Goal: Task Accomplishment & Management: Manage account settings

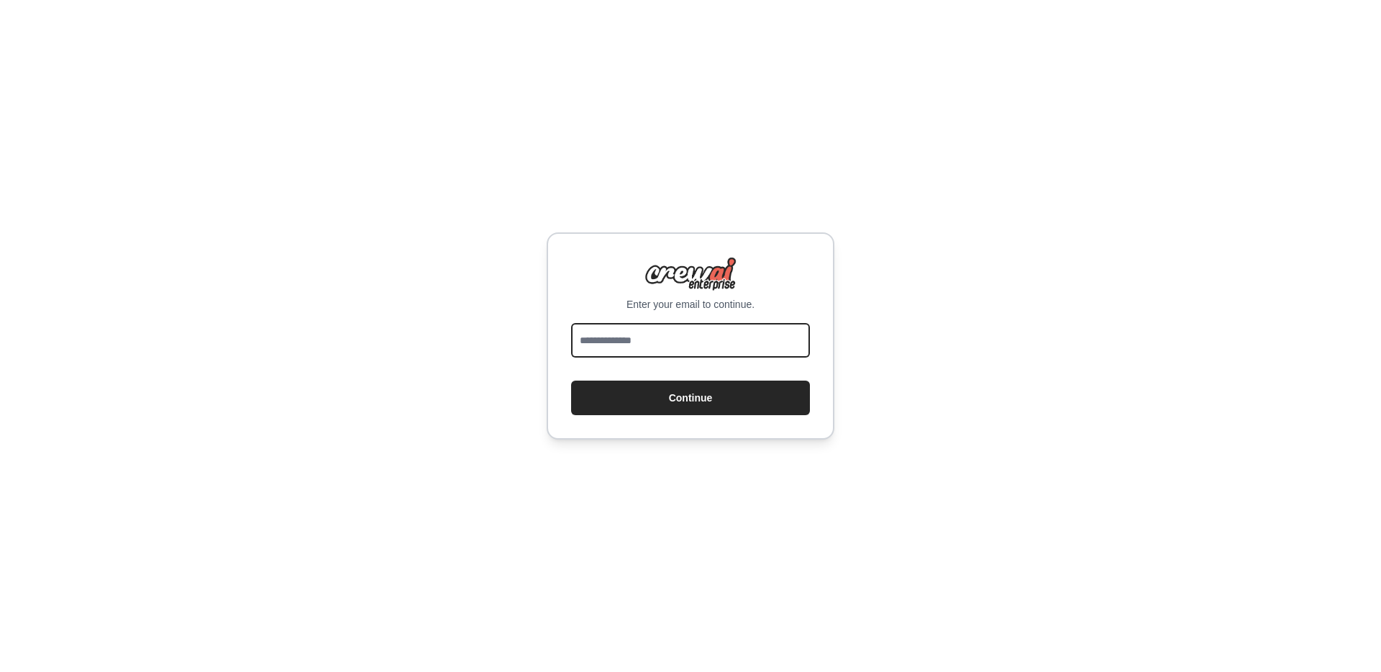
click at [694, 349] on input "email" at bounding box center [690, 340] width 239 height 35
type input "**********"
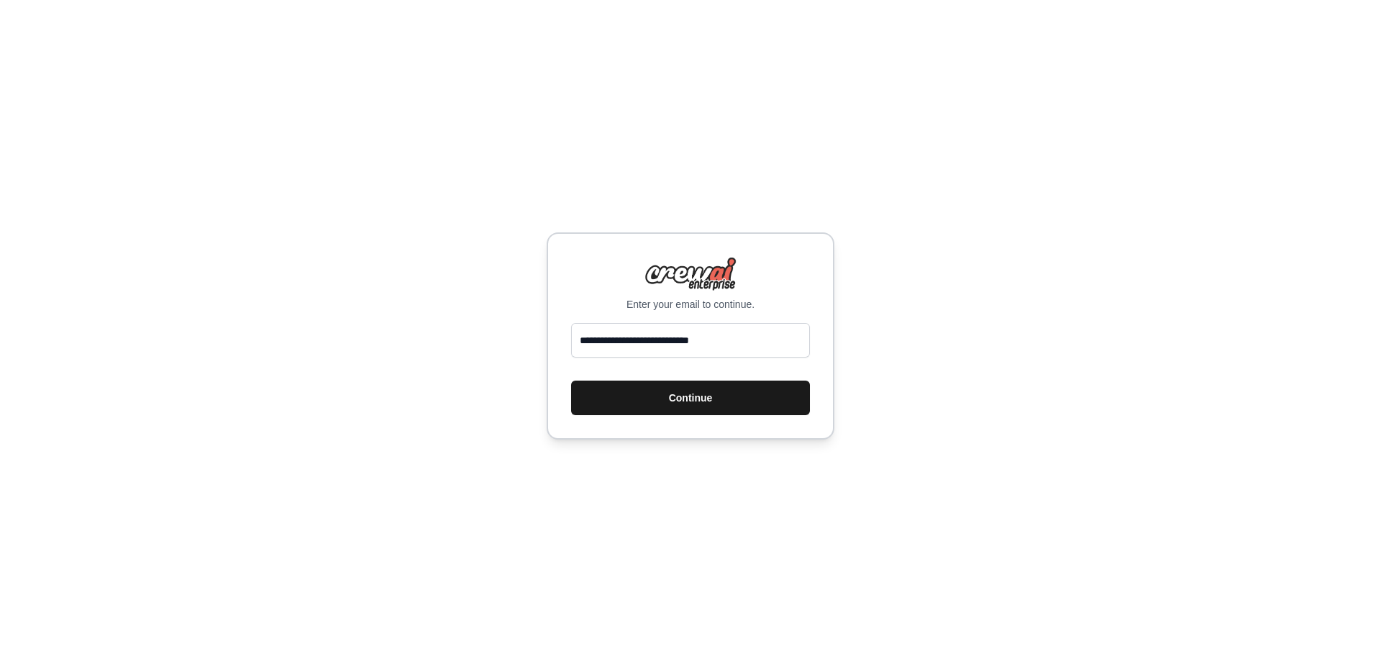
click at [703, 402] on button "Continue" at bounding box center [690, 397] width 239 height 35
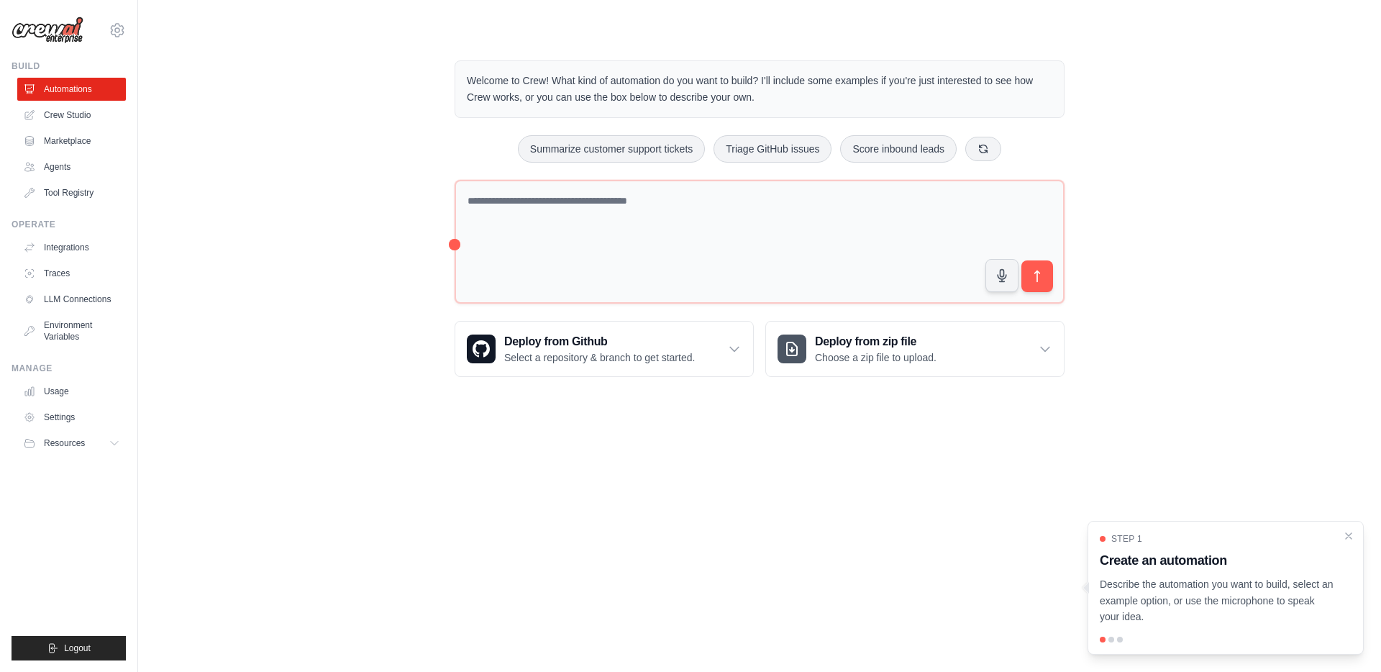
click at [306, 425] on body "nagarjuna.goud.tummala@ibm.com Settings Build Automations Crew Studio Resources" at bounding box center [690, 336] width 1381 height 672
click at [61, 421] on link "Settings" at bounding box center [73, 417] width 109 height 23
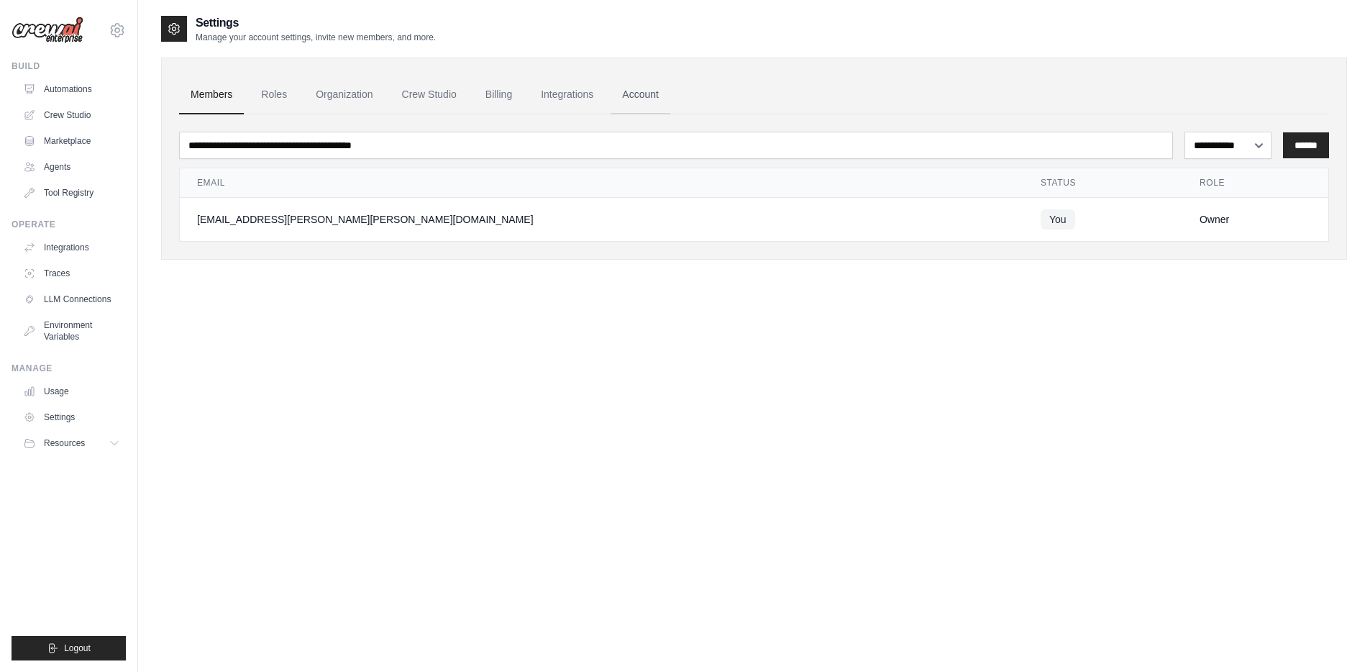
click at [634, 96] on link "Account" at bounding box center [640, 95] width 60 height 39
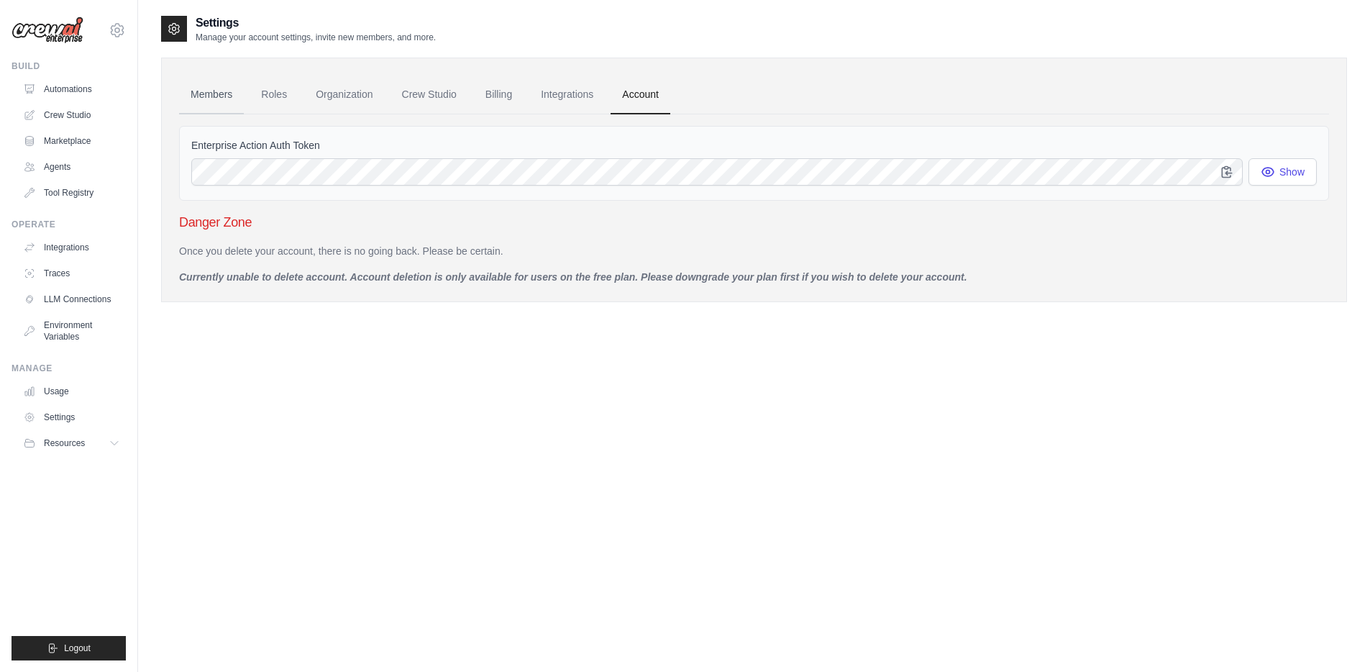
click at [224, 97] on link "Members" at bounding box center [211, 95] width 65 height 39
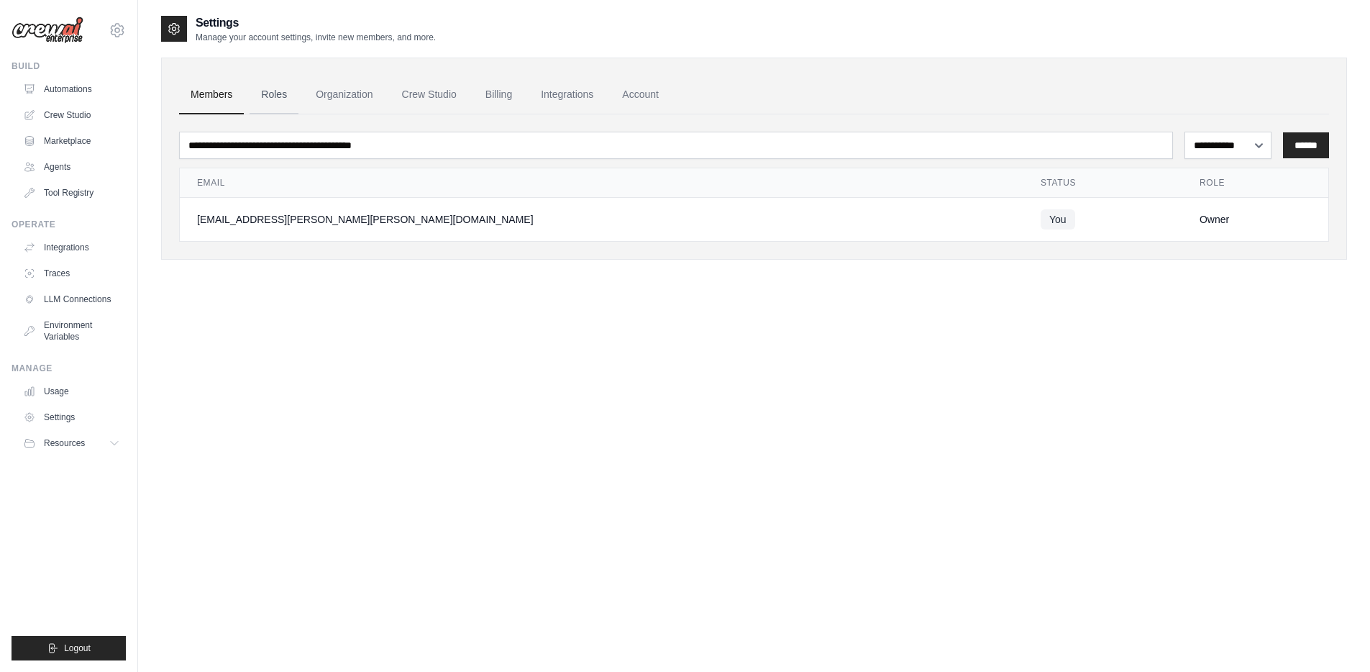
click at [282, 96] on link "Roles" at bounding box center [274, 95] width 49 height 39
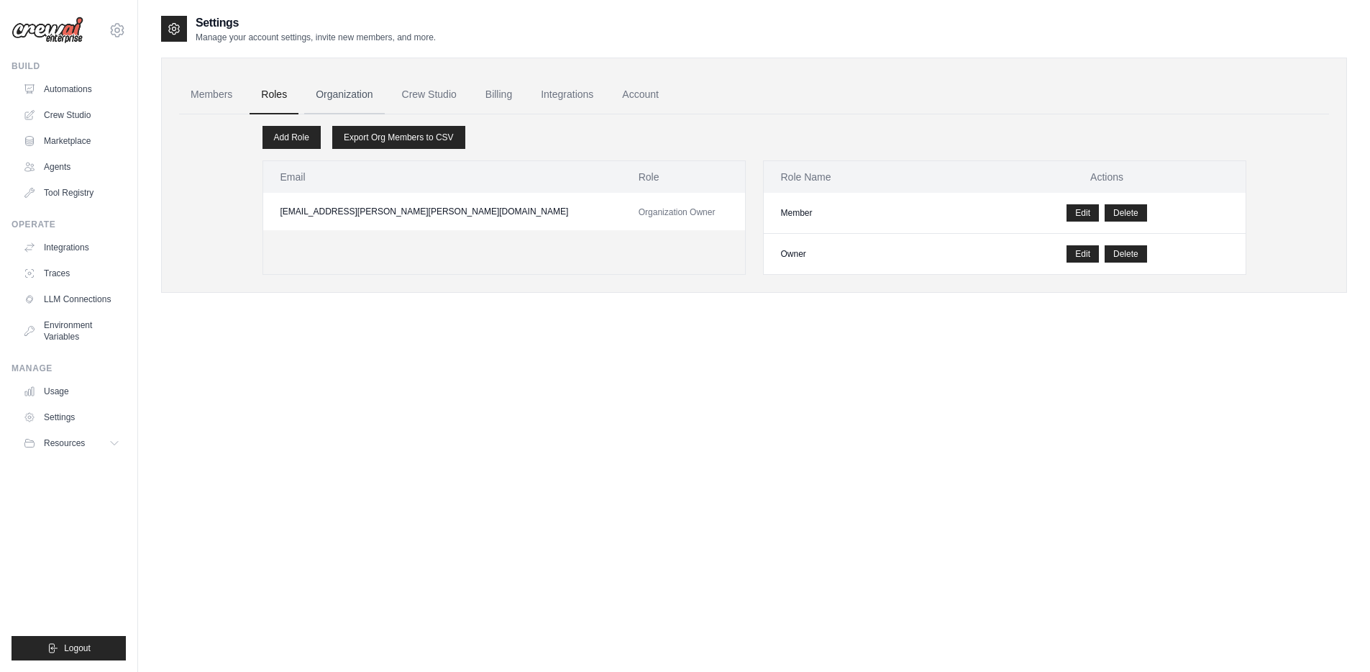
click at [360, 95] on link "Organization" at bounding box center [344, 95] width 80 height 39
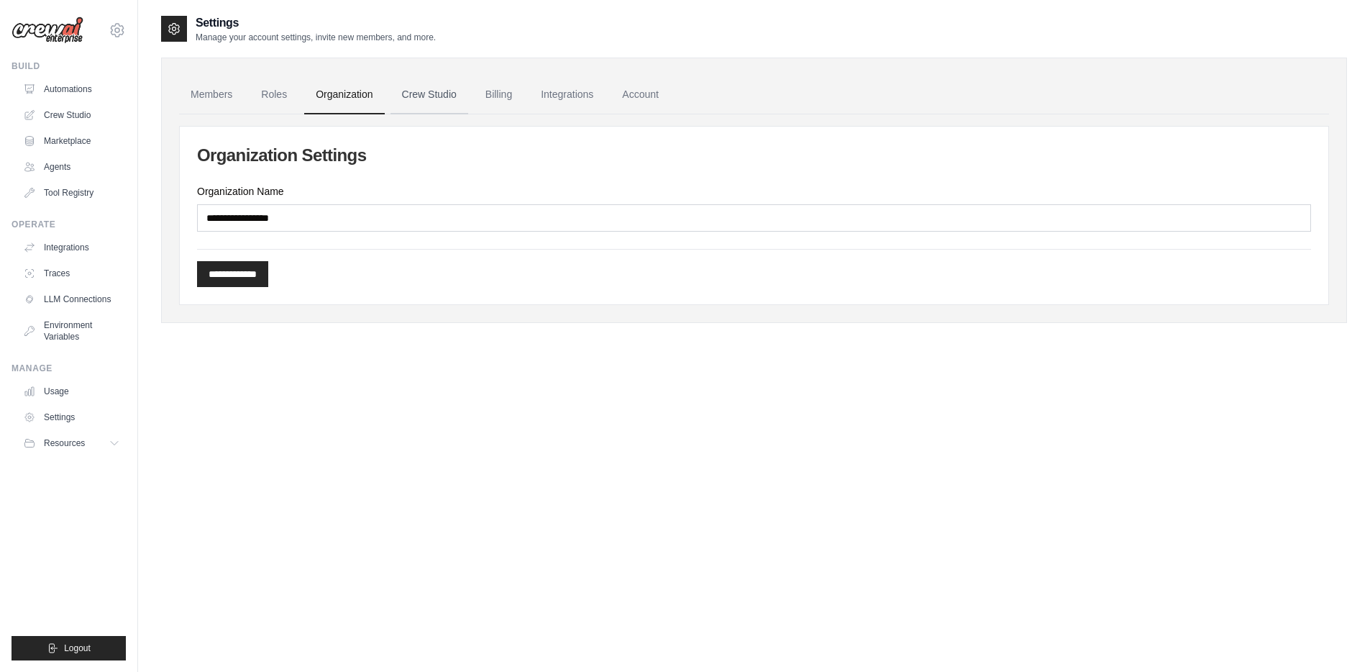
click at [436, 101] on link "Crew Studio" at bounding box center [429, 95] width 78 height 39
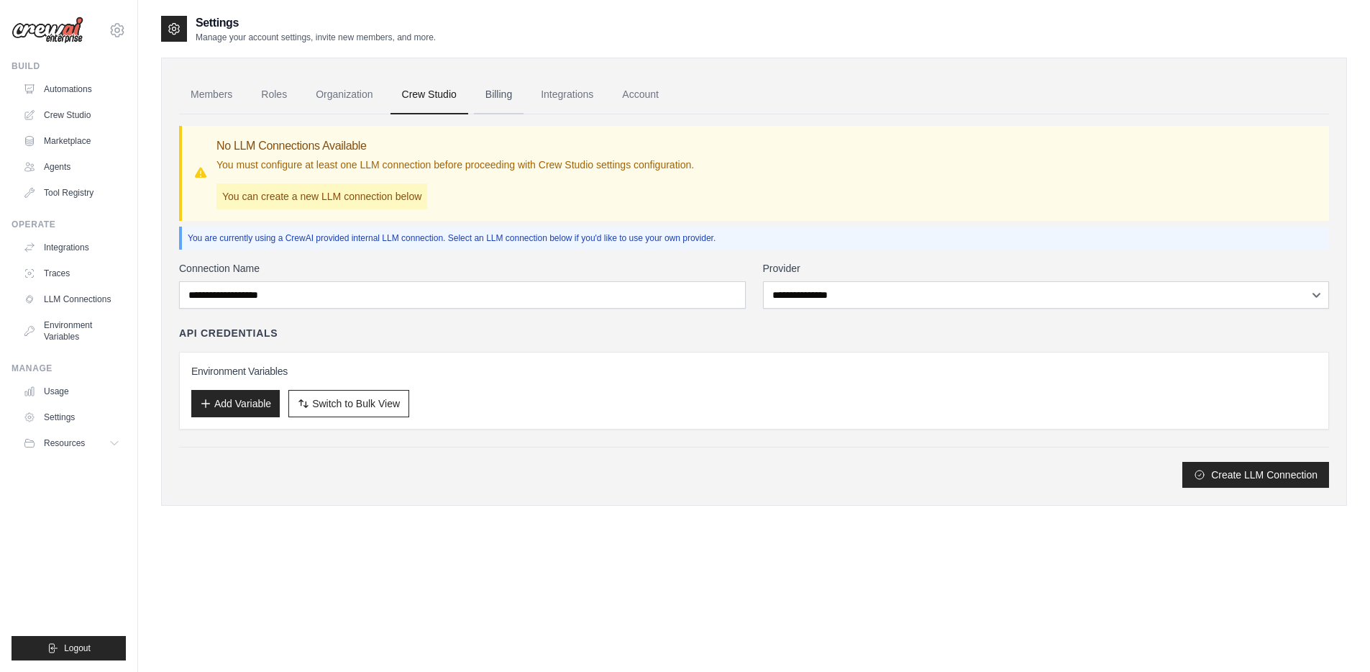
click at [483, 96] on link "Billing" at bounding box center [499, 95] width 50 height 39
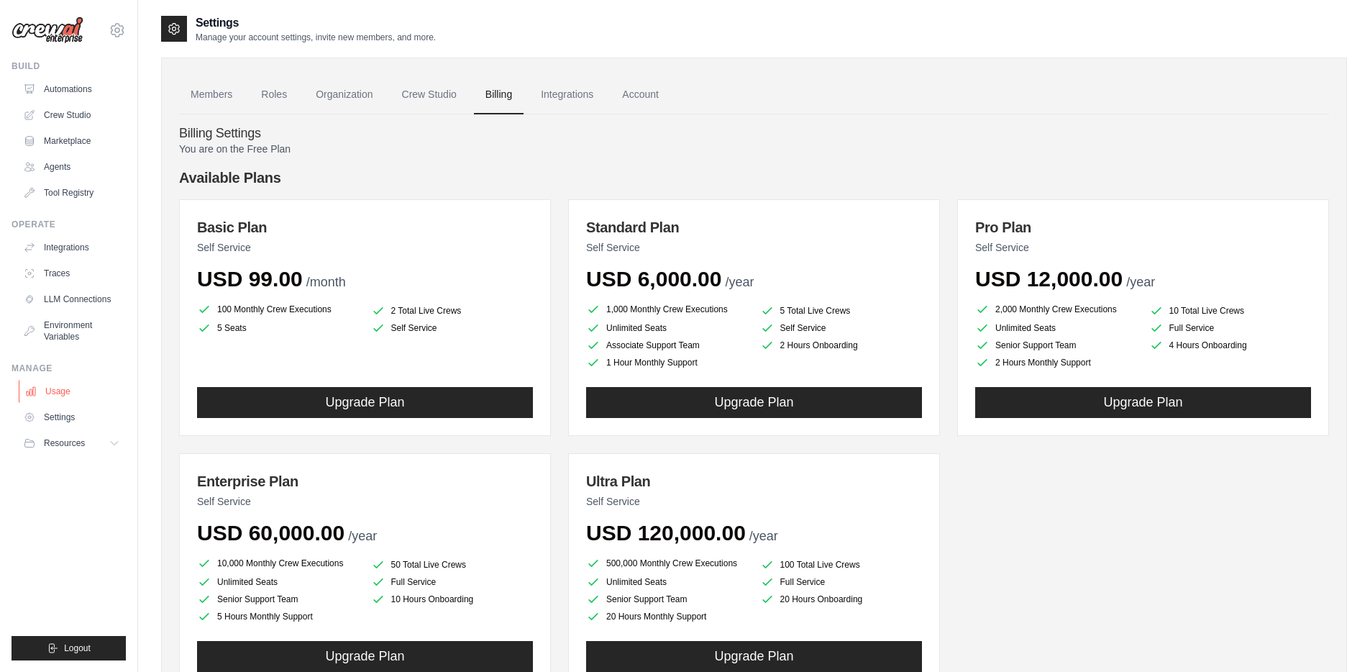
click at [70, 394] on link "Usage" at bounding box center [73, 391] width 109 height 23
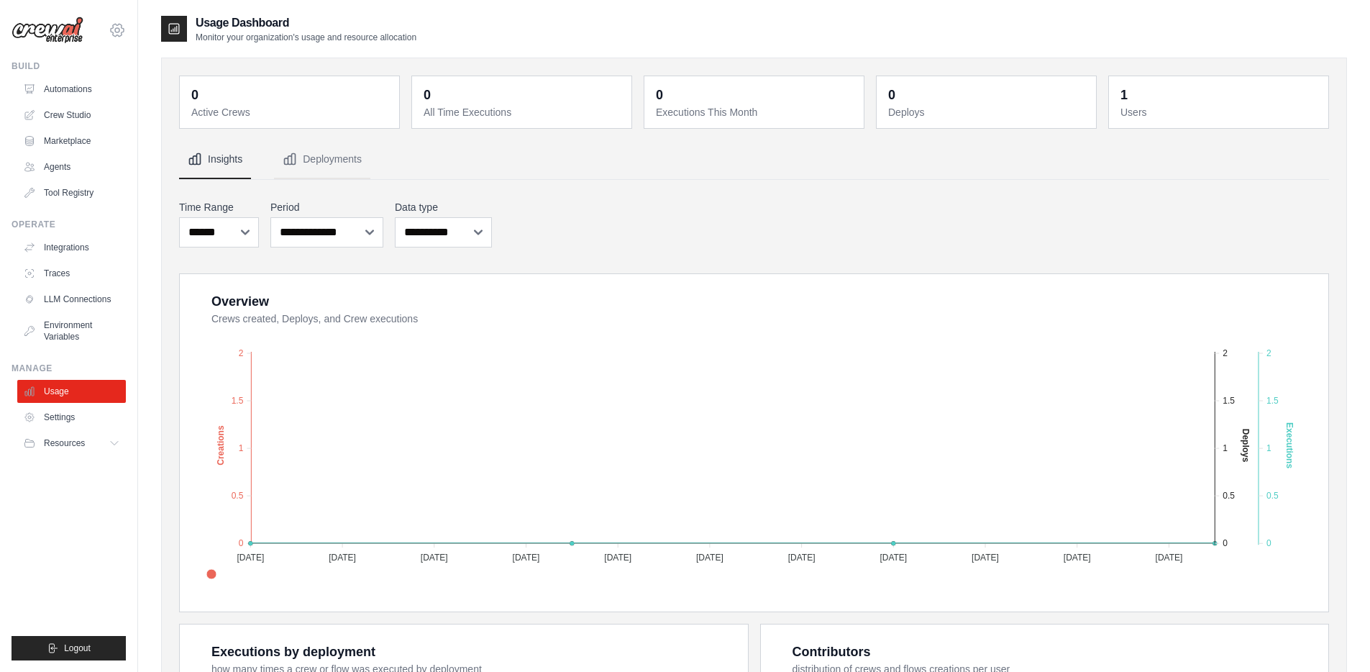
click at [119, 32] on icon at bounding box center [117, 30] width 17 height 17
click at [93, 99] on link "Settings" at bounding box center [117, 97] width 127 height 26
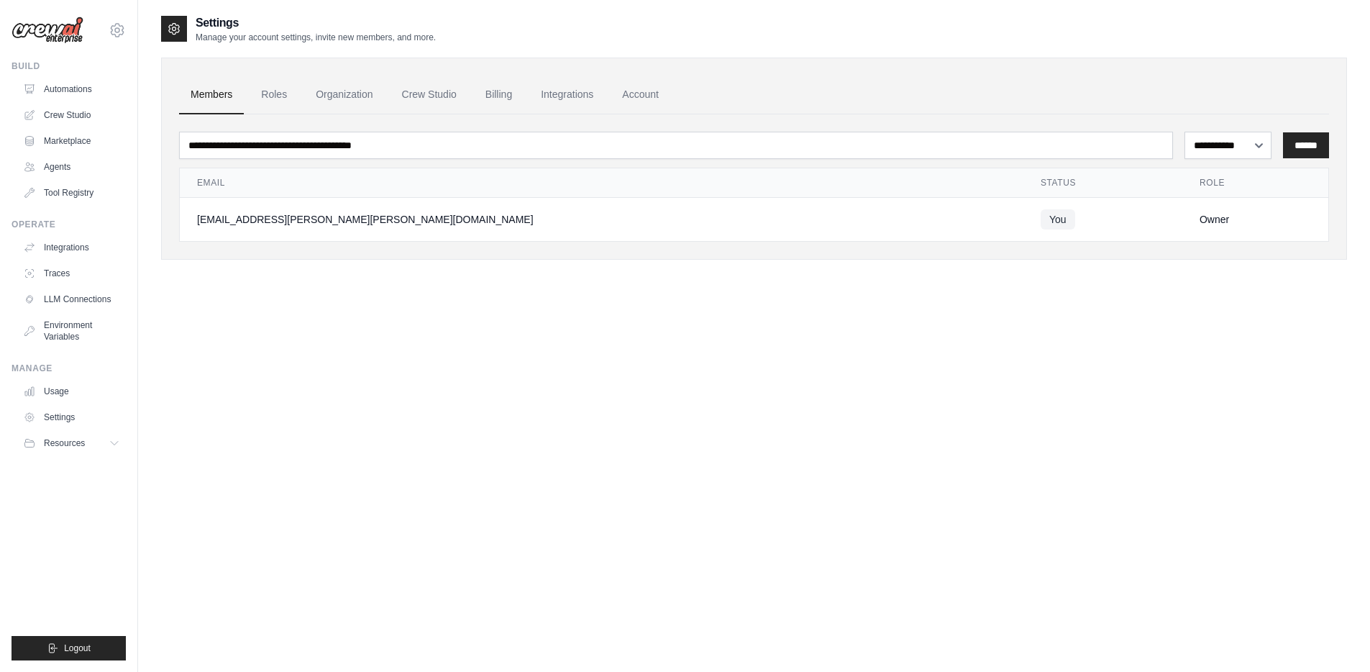
click at [495, 442] on div "**********" at bounding box center [754, 350] width 1186 height 672
click at [223, 219] on div "[EMAIL_ADDRESS][PERSON_NAME][PERSON_NAME][DOMAIN_NAME]" at bounding box center [601, 219] width 809 height 14
click at [273, 96] on link "Roles" at bounding box center [274, 95] width 49 height 39
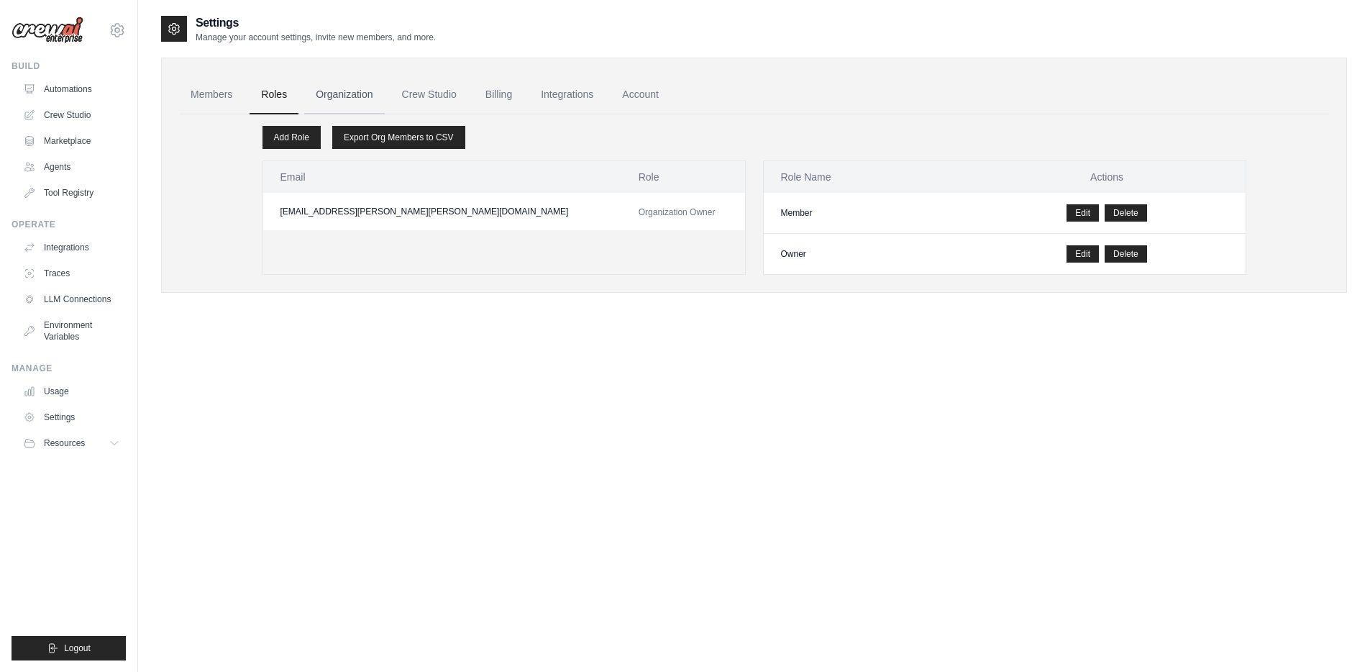
click at [325, 97] on link "Organization" at bounding box center [344, 95] width 80 height 39
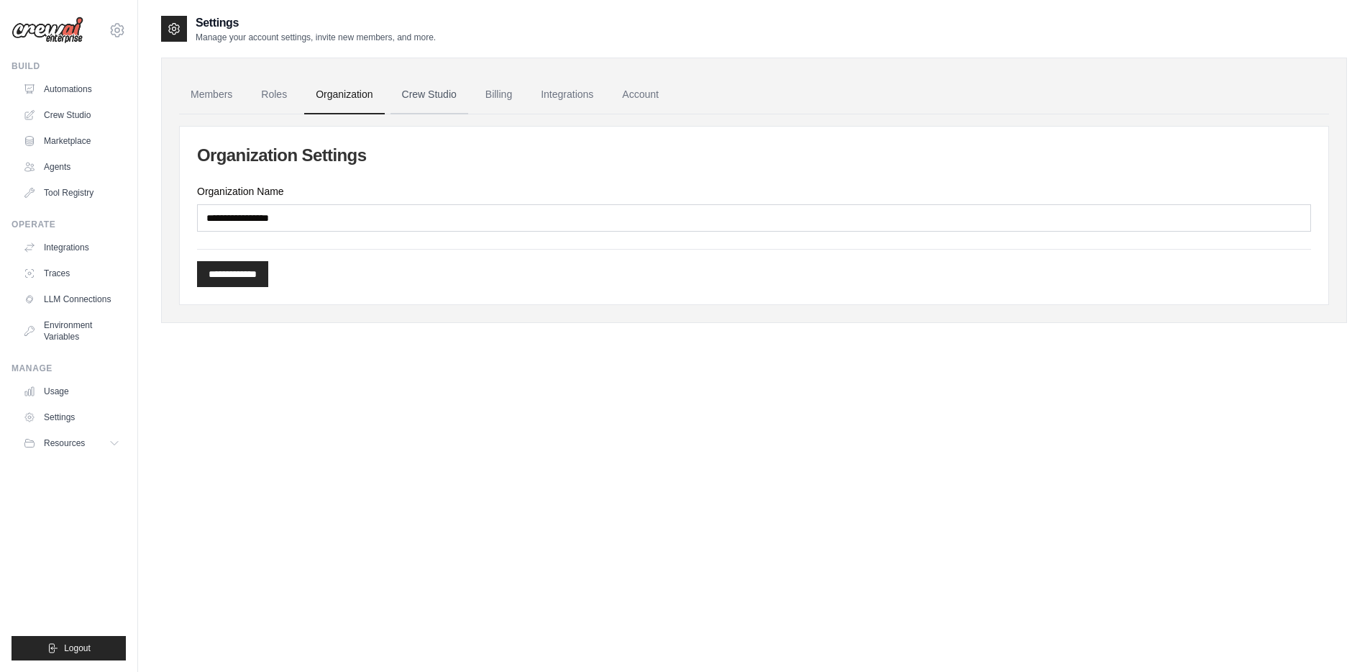
click at [427, 99] on link "Crew Studio" at bounding box center [429, 95] width 78 height 39
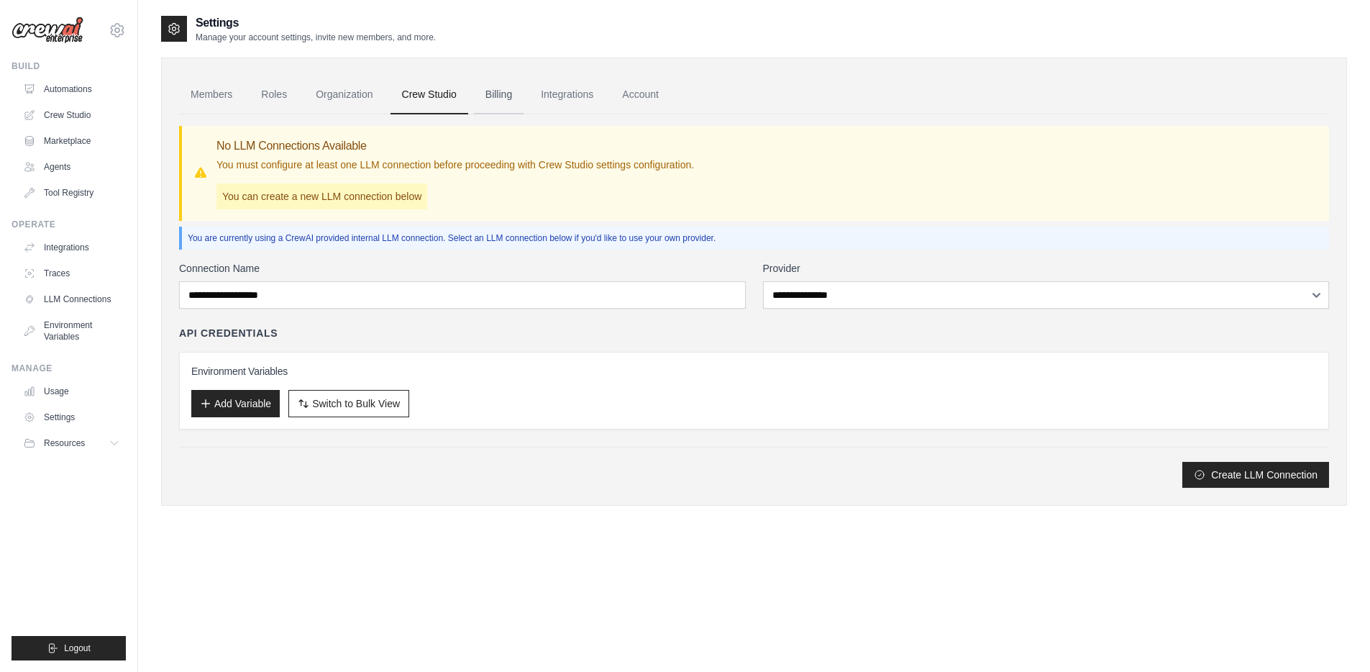
click at [494, 94] on link "Billing" at bounding box center [499, 95] width 50 height 39
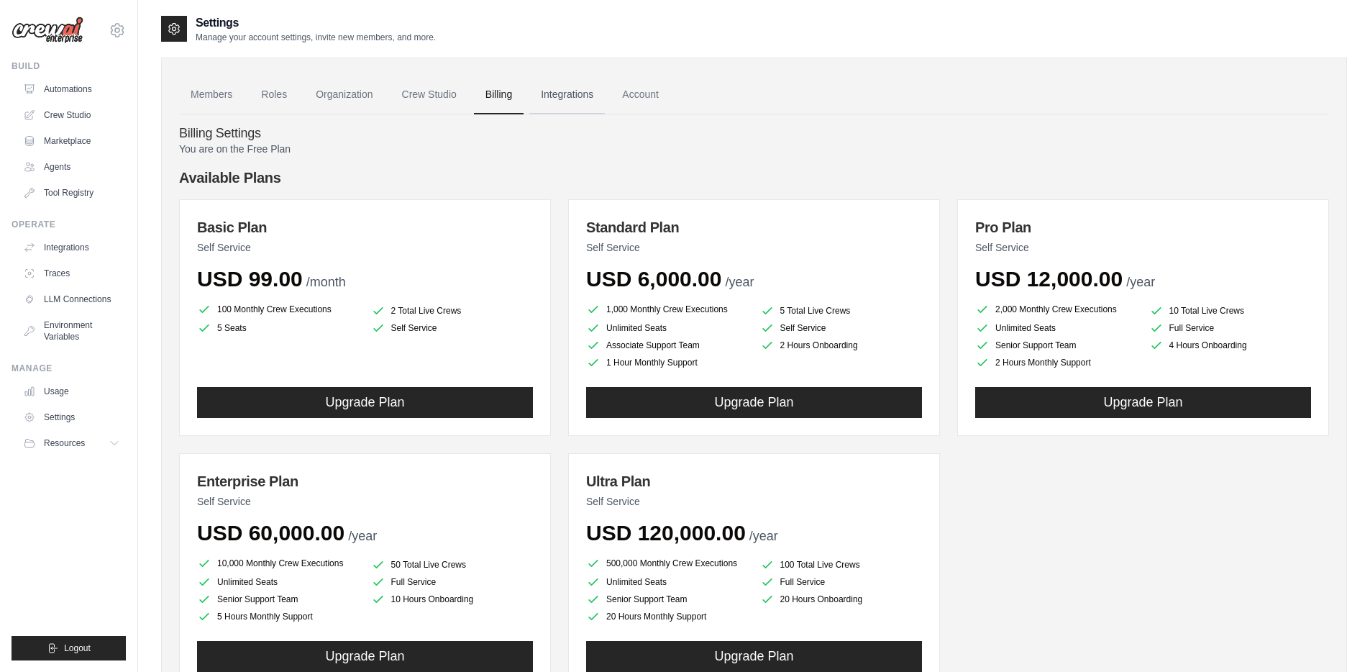
click at [580, 98] on link "Integrations" at bounding box center [567, 95] width 76 height 39
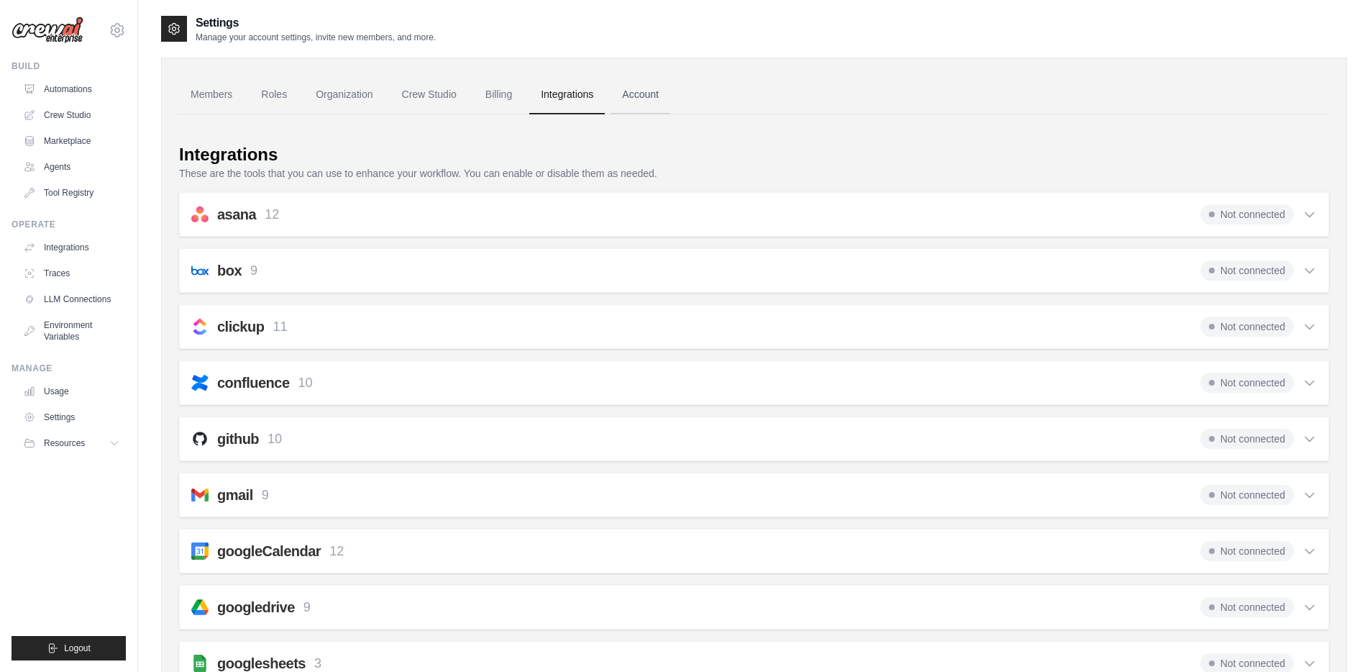
click at [630, 99] on link "Account" at bounding box center [640, 95] width 60 height 39
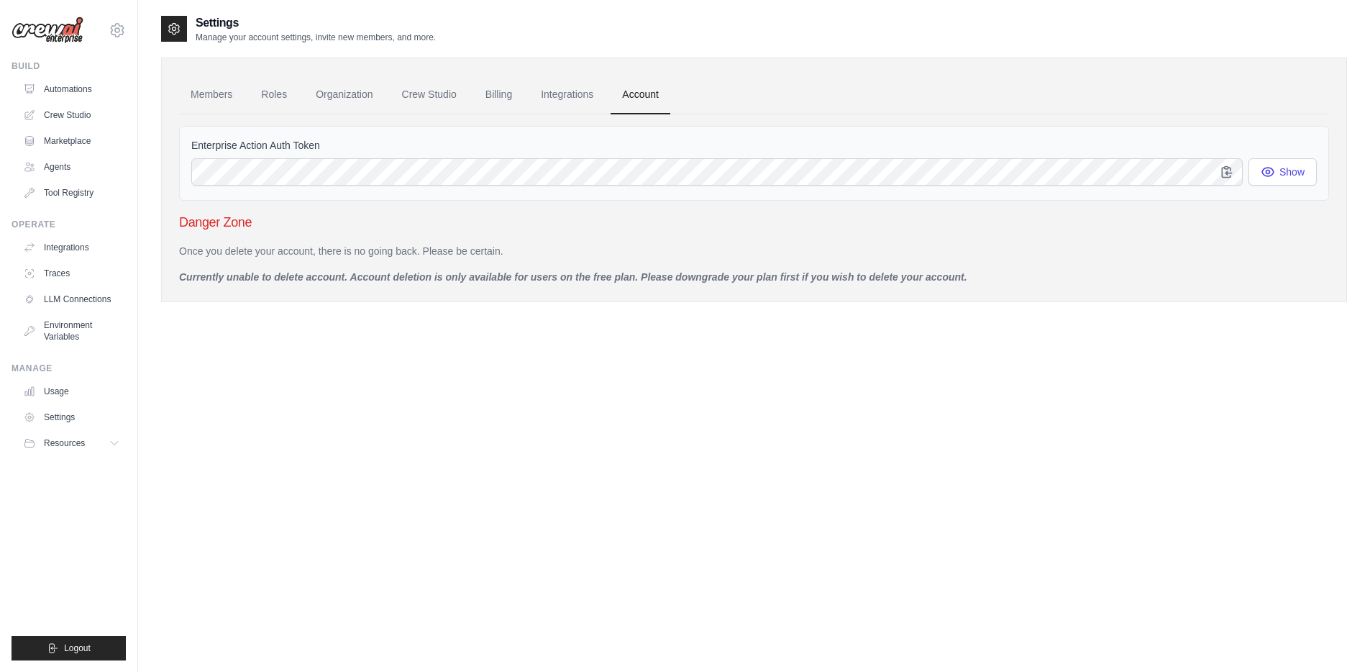
click at [655, 515] on div "Settings Manage your account settings, invite new members, and more. Members Ro…" at bounding box center [754, 350] width 1186 height 672
click at [585, 546] on div "Settings Manage your account settings, invite new members, and more. Members Ro…" at bounding box center [754, 350] width 1186 height 672
click at [571, 484] on div "Settings Manage your account settings, invite new members, and more. Members Ro…" at bounding box center [754, 350] width 1186 height 672
click at [67, 389] on link "Usage" at bounding box center [73, 391] width 109 height 23
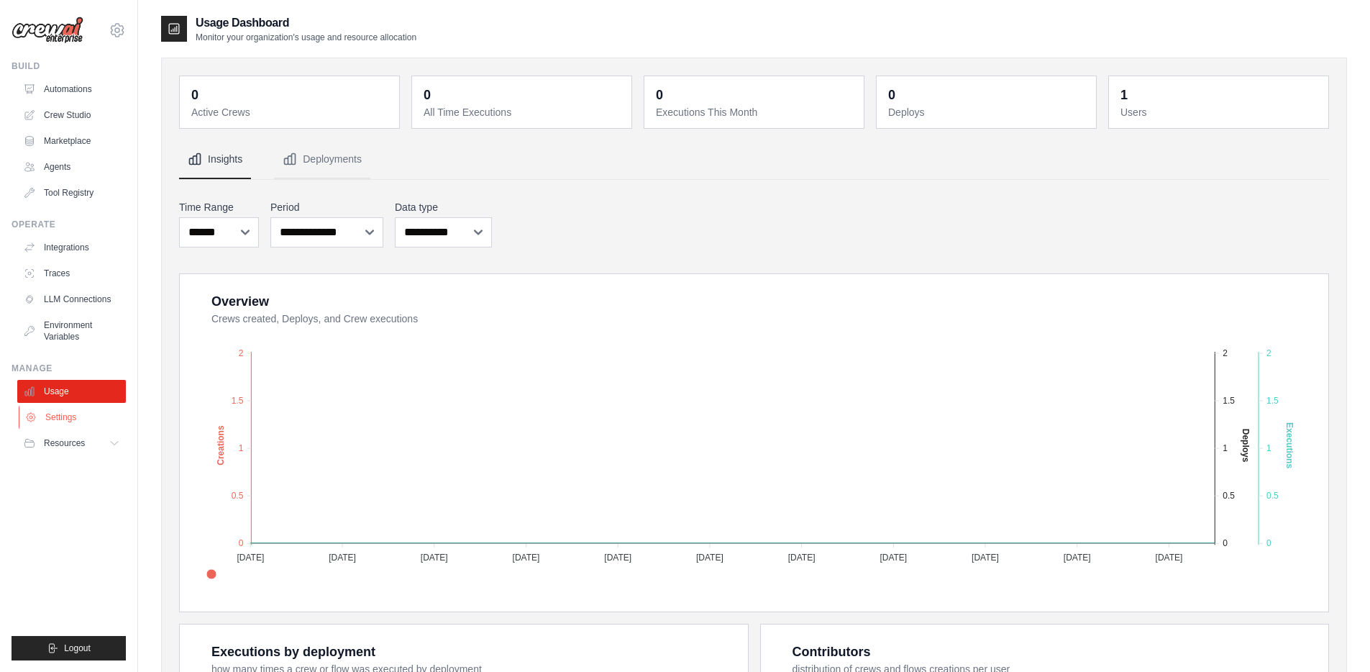
click at [65, 411] on link "Settings" at bounding box center [73, 417] width 109 height 23
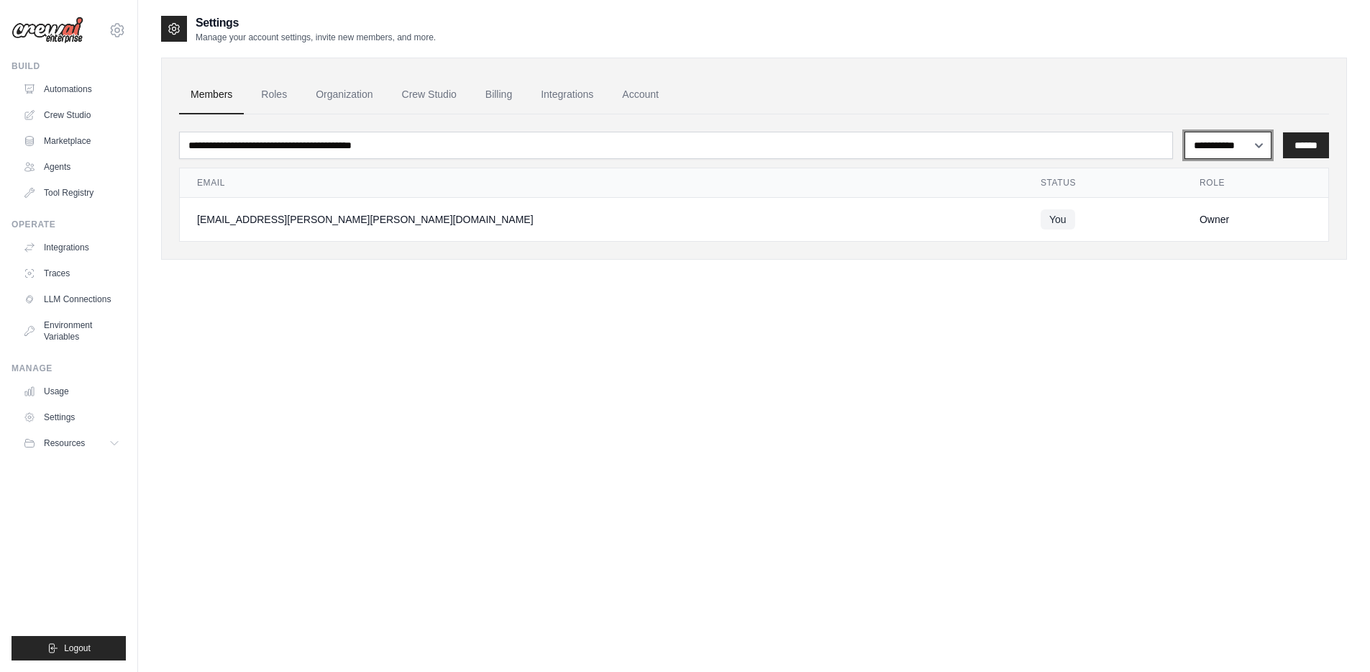
click at [1239, 151] on select "**********" at bounding box center [1227, 145] width 87 height 27
click at [287, 94] on link "Roles" at bounding box center [274, 95] width 49 height 39
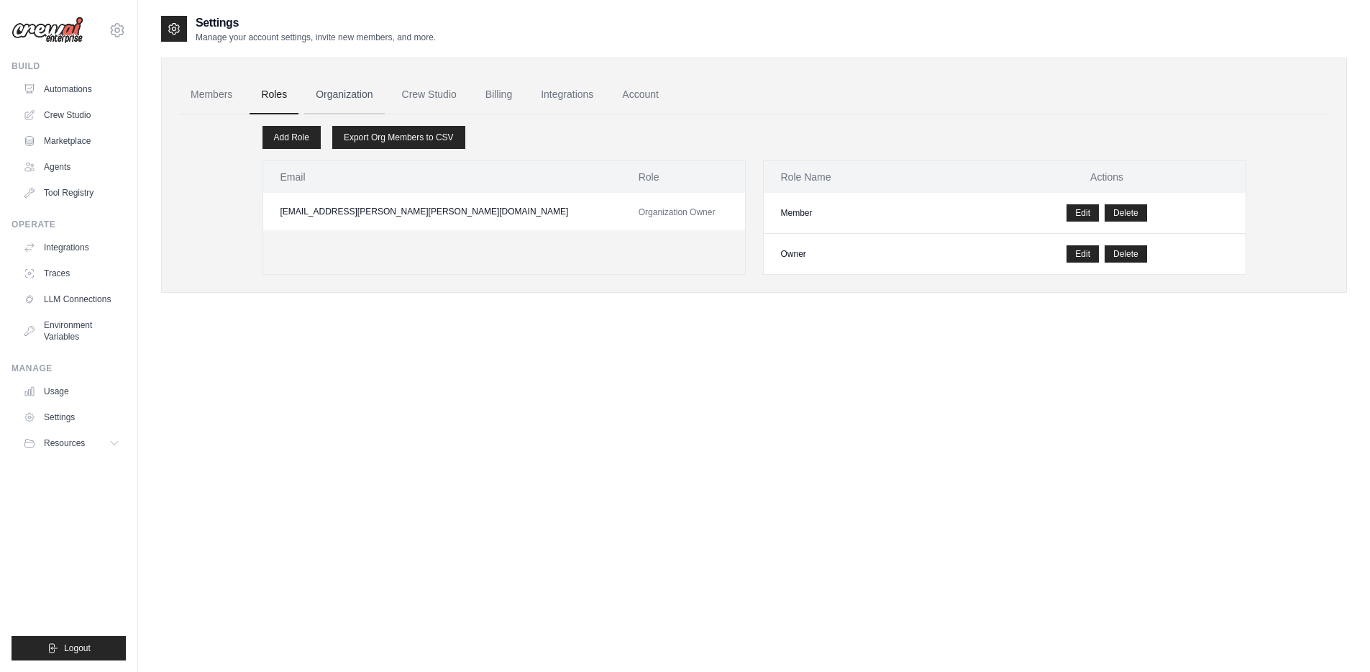
click at [334, 93] on link "Organization" at bounding box center [344, 95] width 80 height 39
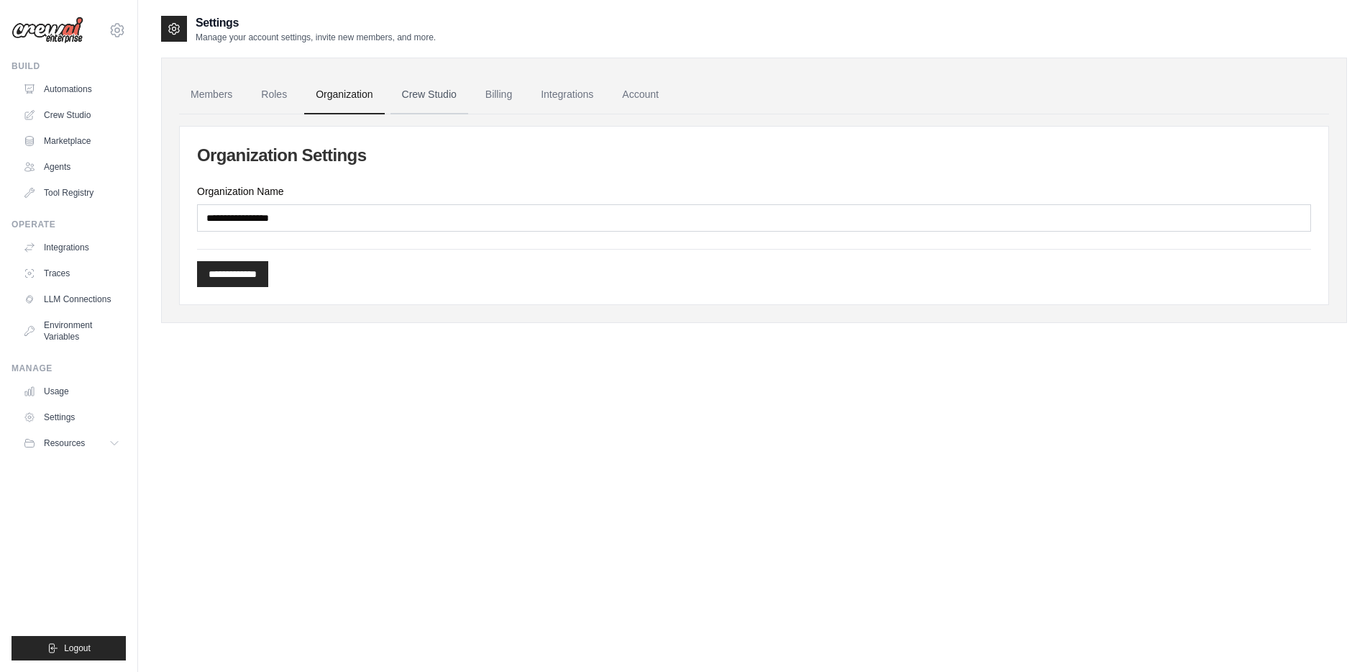
click at [430, 99] on link "Crew Studio" at bounding box center [429, 95] width 78 height 39
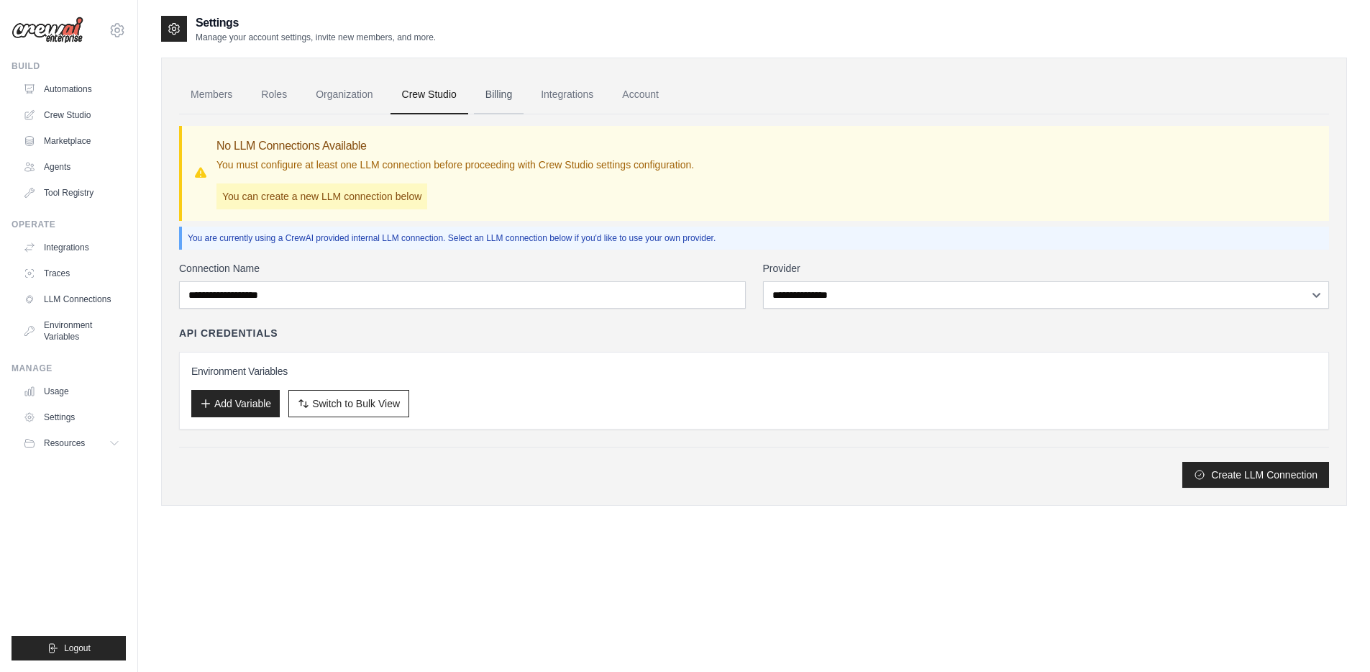
click at [485, 99] on link "Billing" at bounding box center [499, 95] width 50 height 39
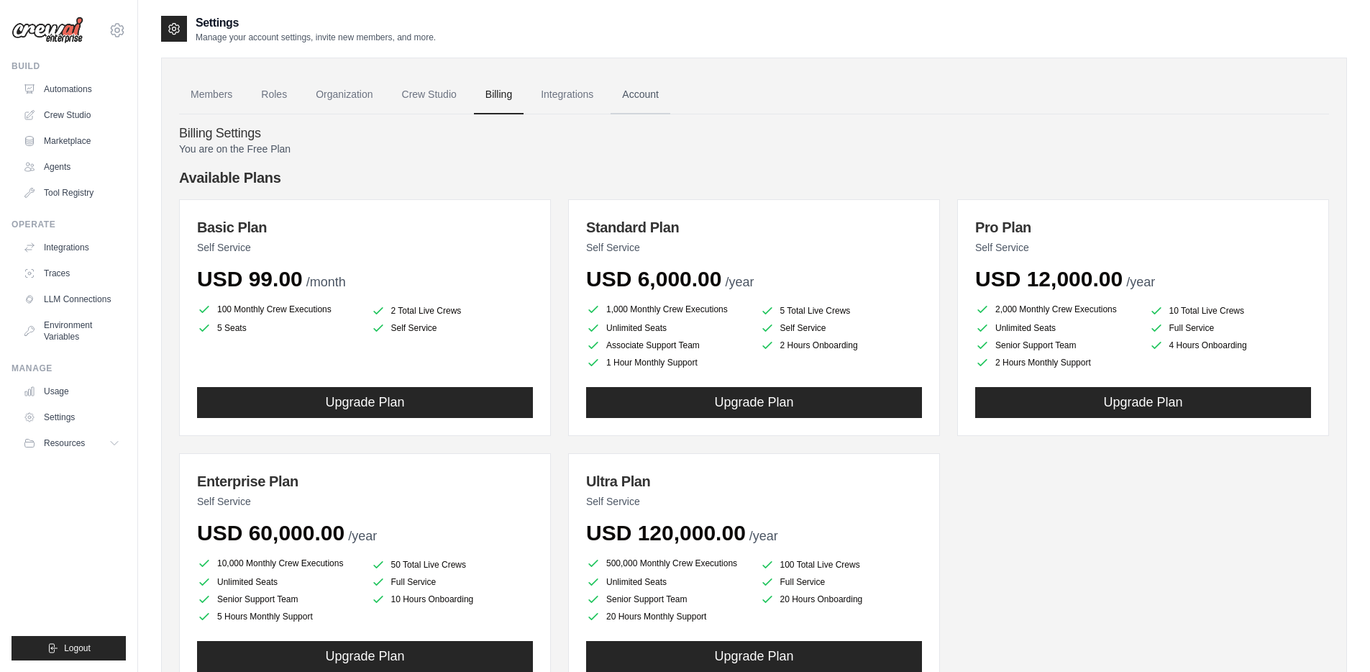
click at [623, 95] on link "Account" at bounding box center [640, 95] width 60 height 39
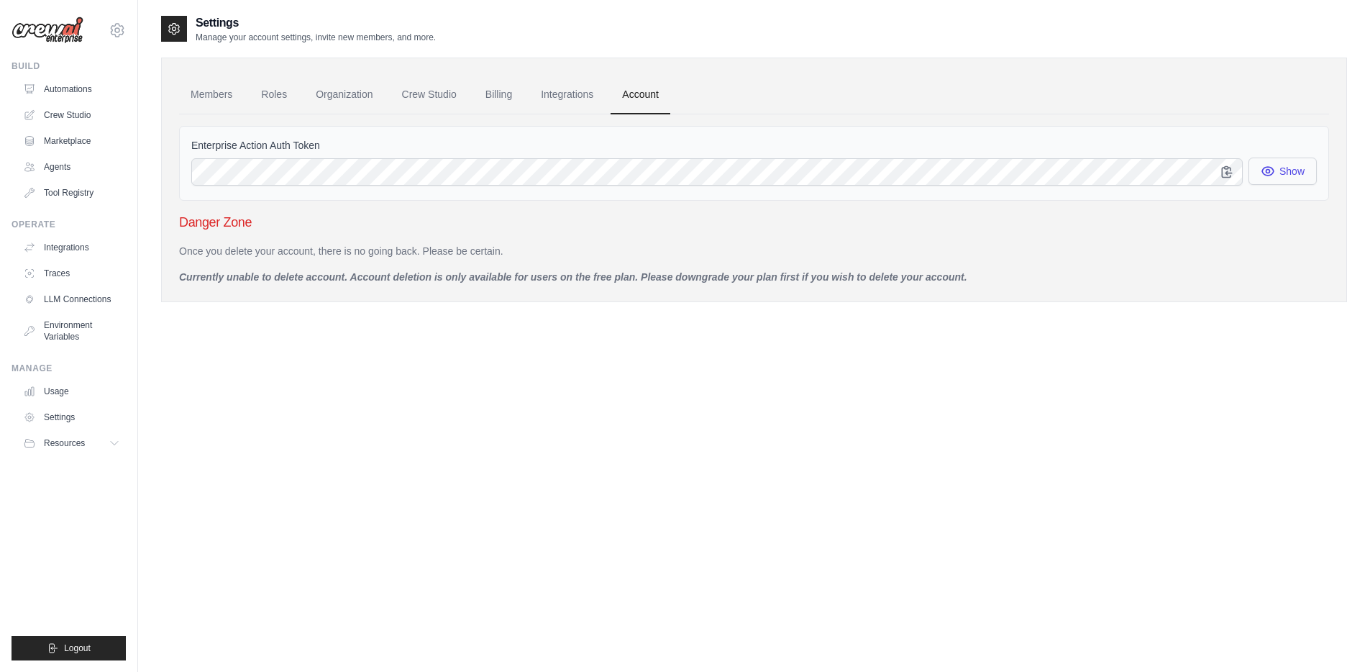
click at [1273, 175] on icon "button" at bounding box center [1268, 171] width 14 height 14
click at [486, 89] on link "Billing" at bounding box center [499, 95] width 50 height 39
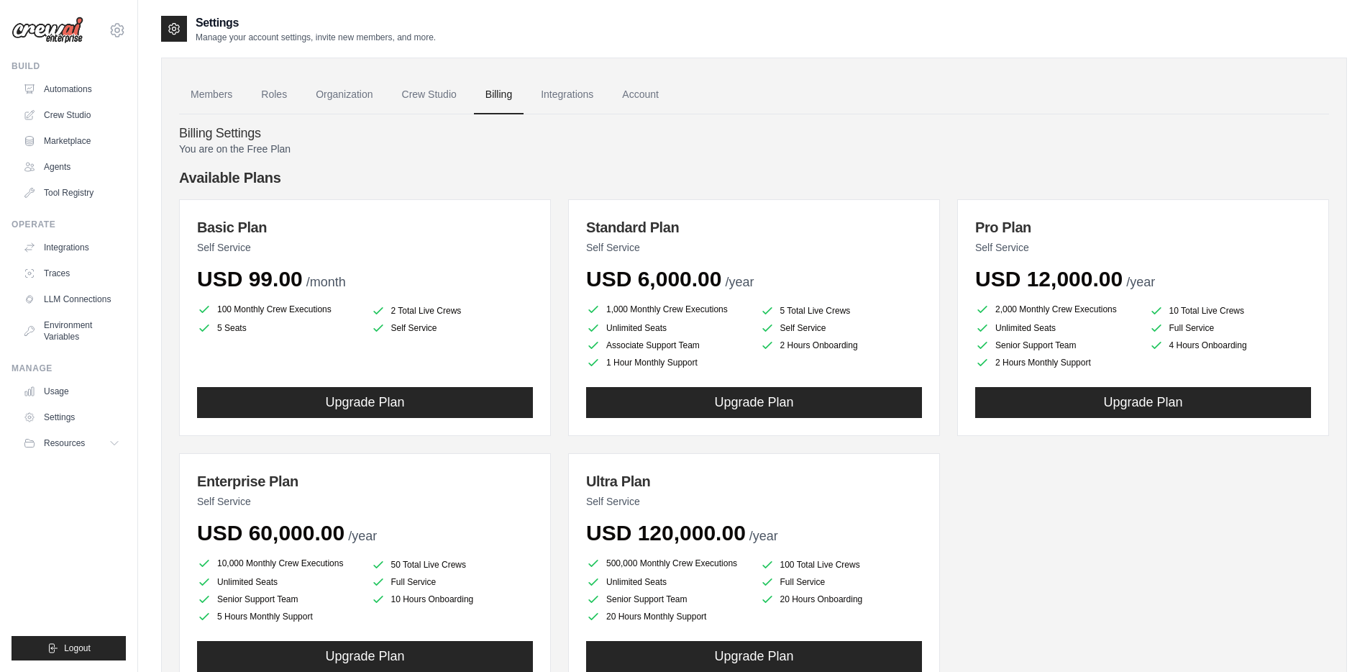
click at [490, 137] on h4 "Billing Settings" at bounding box center [754, 134] width 1150 height 16
click at [351, 99] on link "Organization" at bounding box center [344, 95] width 80 height 39
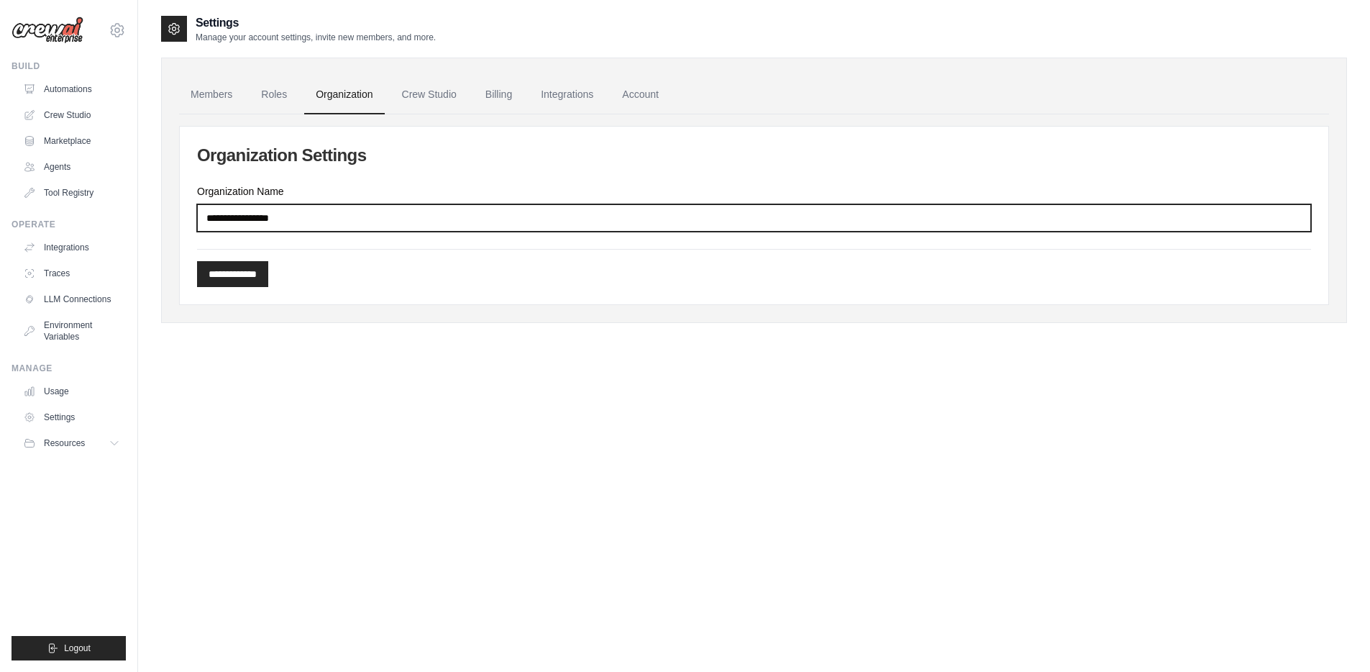
click at [342, 214] on input "Organization Name" at bounding box center [754, 217] width 1114 height 27
type input "**********"
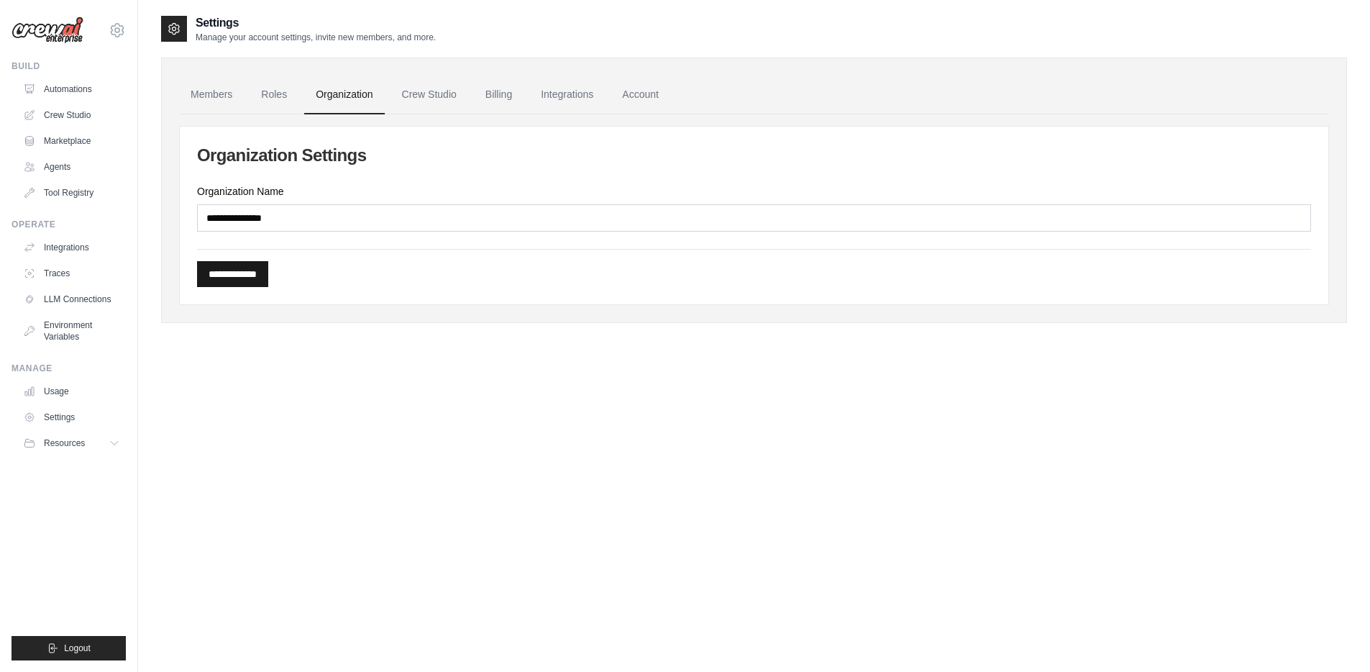
click at [259, 272] on input "**********" at bounding box center [232, 274] width 71 height 26
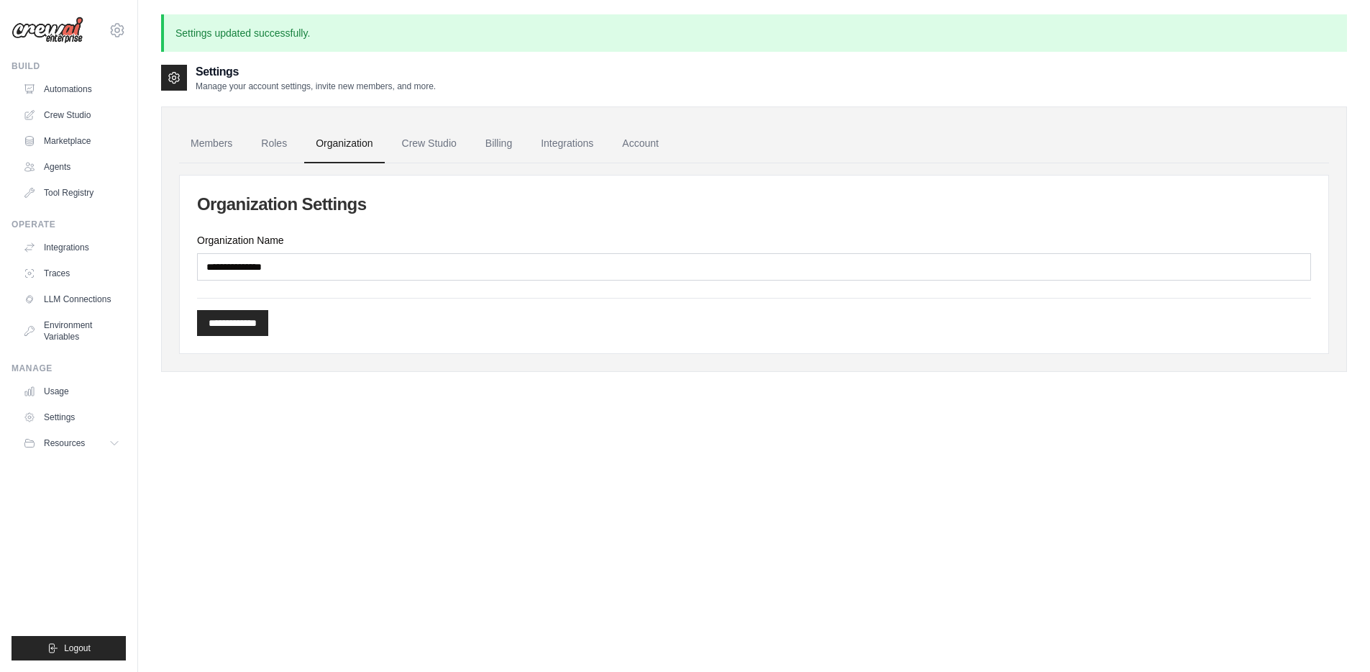
click at [431, 480] on div "**********" at bounding box center [754, 399] width 1186 height 672
click at [278, 146] on link "Roles" at bounding box center [274, 143] width 49 height 39
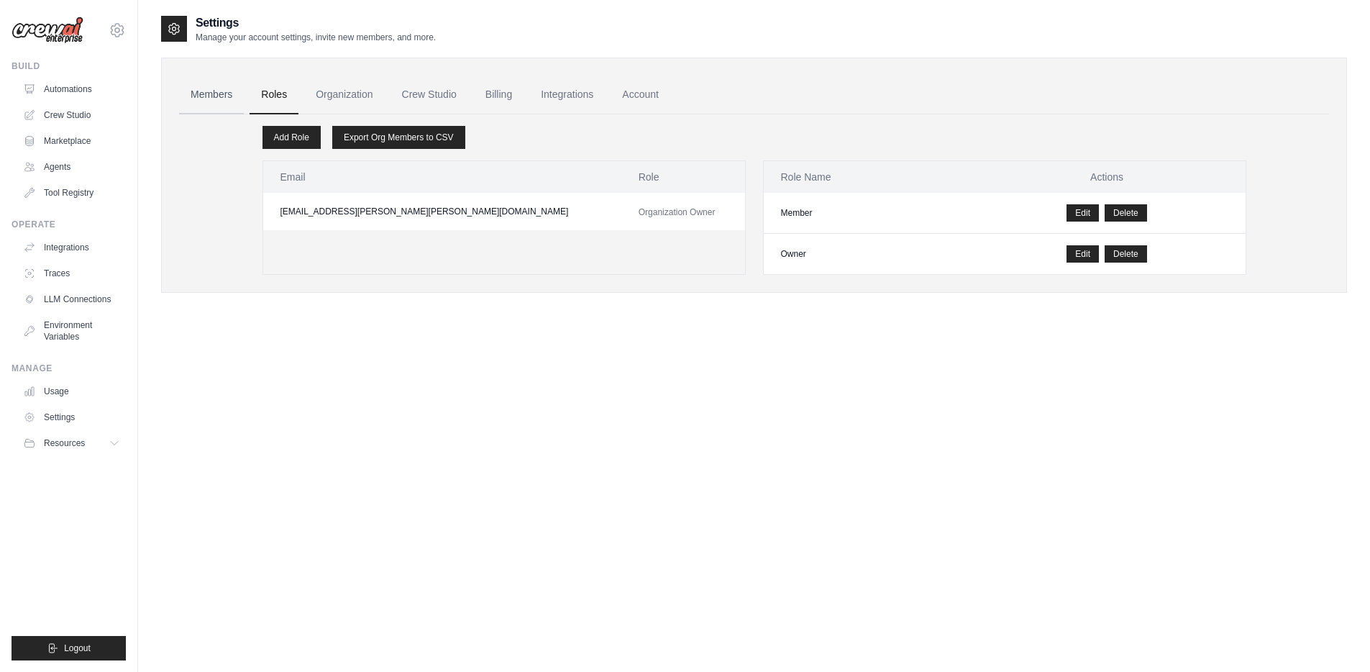
click at [209, 92] on link "Members" at bounding box center [211, 95] width 65 height 39
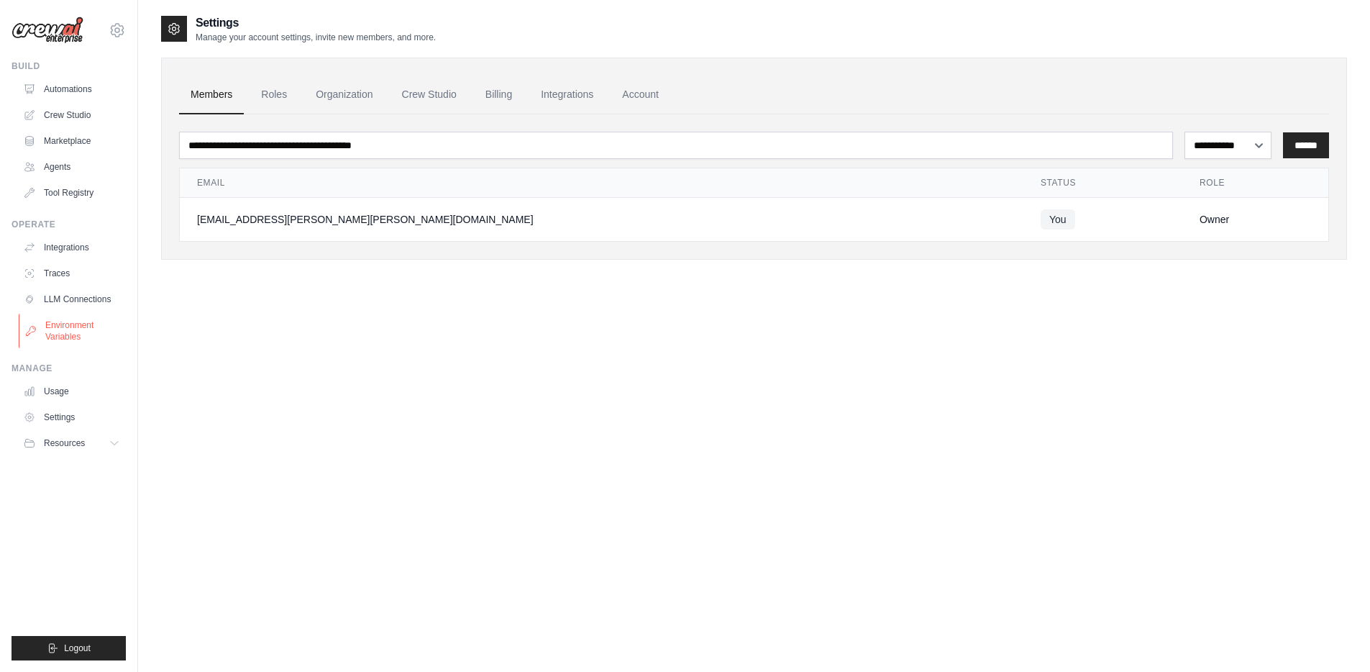
click at [68, 329] on link "Environment Variables" at bounding box center [73, 331] width 109 height 35
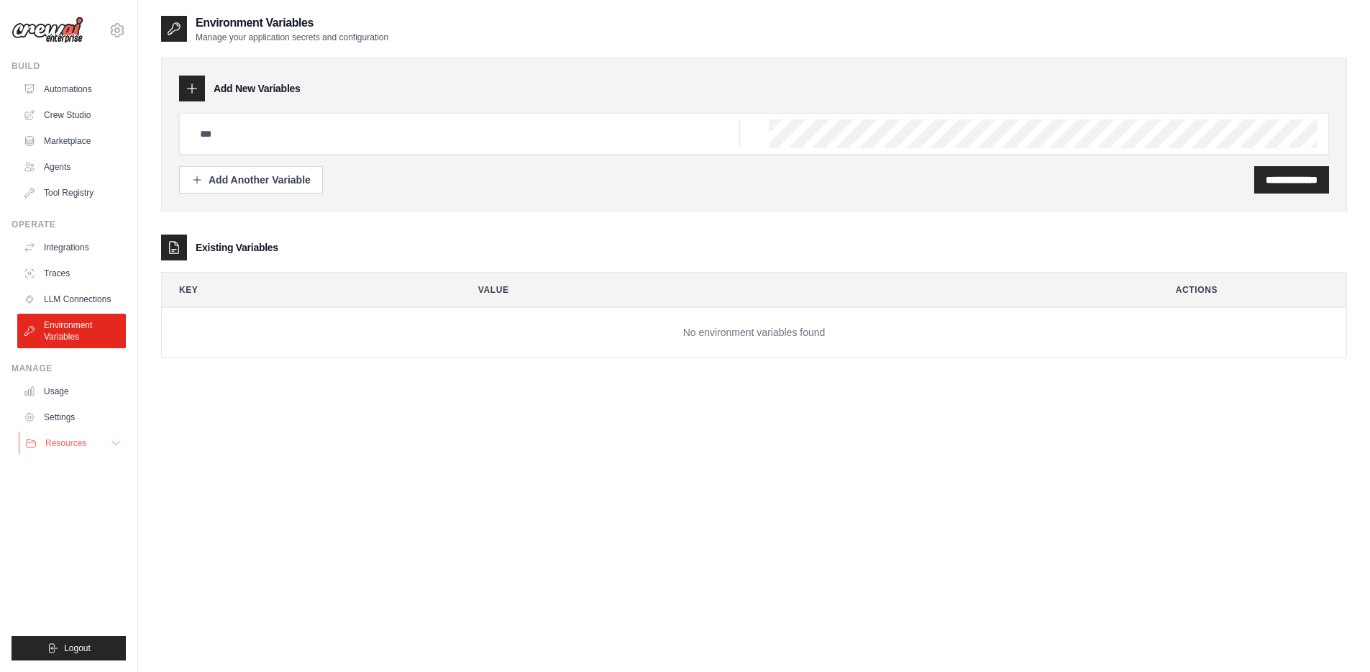
click at [114, 444] on icon at bounding box center [116, 443] width 12 height 12
click at [349, 449] on div "**********" at bounding box center [754, 350] width 1186 height 672
click at [85, 194] on link "Tool Registry" at bounding box center [73, 192] width 109 height 23
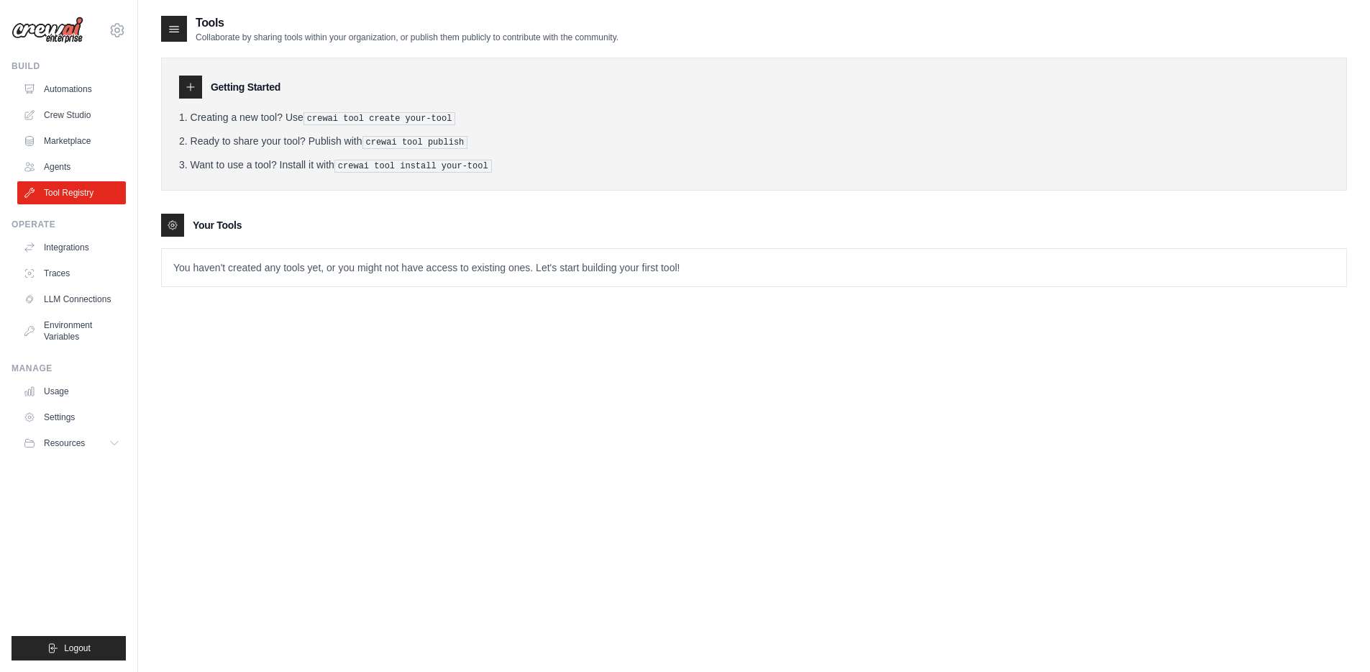
click at [423, 412] on div "Tools Collaborate by sharing tools within your organization, or publish them pu…" at bounding box center [754, 350] width 1186 height 672
click at [50, 272] on link "Traces" at bounding box center [73, 273] width 109 height 23
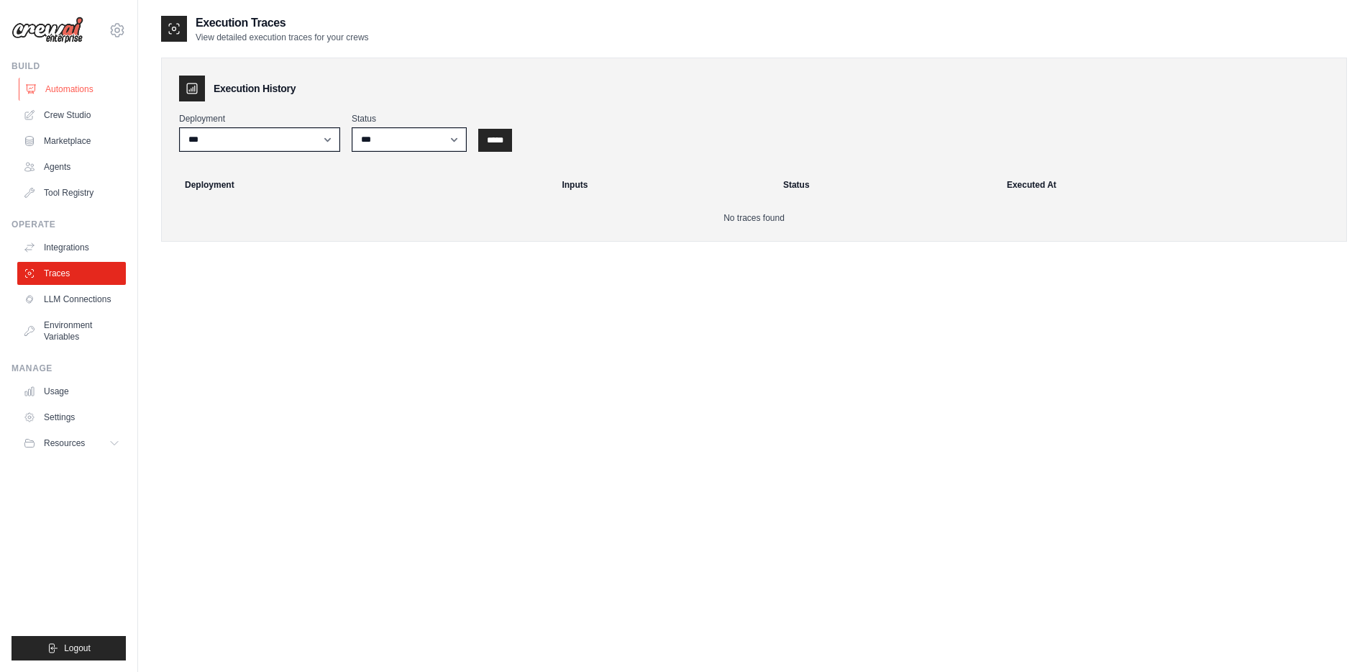
click at [67, 88] on link "Automations" at bounding box center [73, 89] width 109 height 23
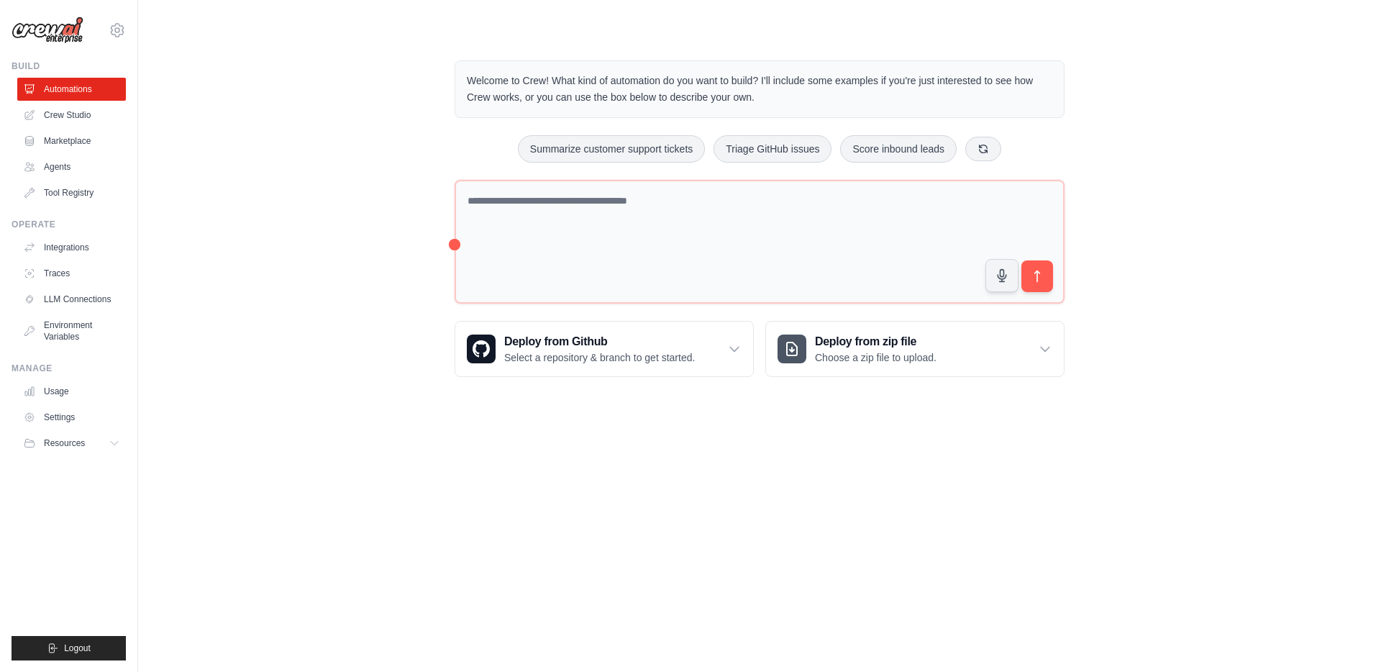
click at [260, 295] on div "Welcome to Crew! What kind of automation do you want to build? I'll include som…" at bounding box center [759, 218] width 1197 height 362
click at [119, 29] on icon at bounding box center [117, 30] width 4 height 4
click at [88, 99] on link "Settings" at bounding box center [117, 97] width 127 height 26
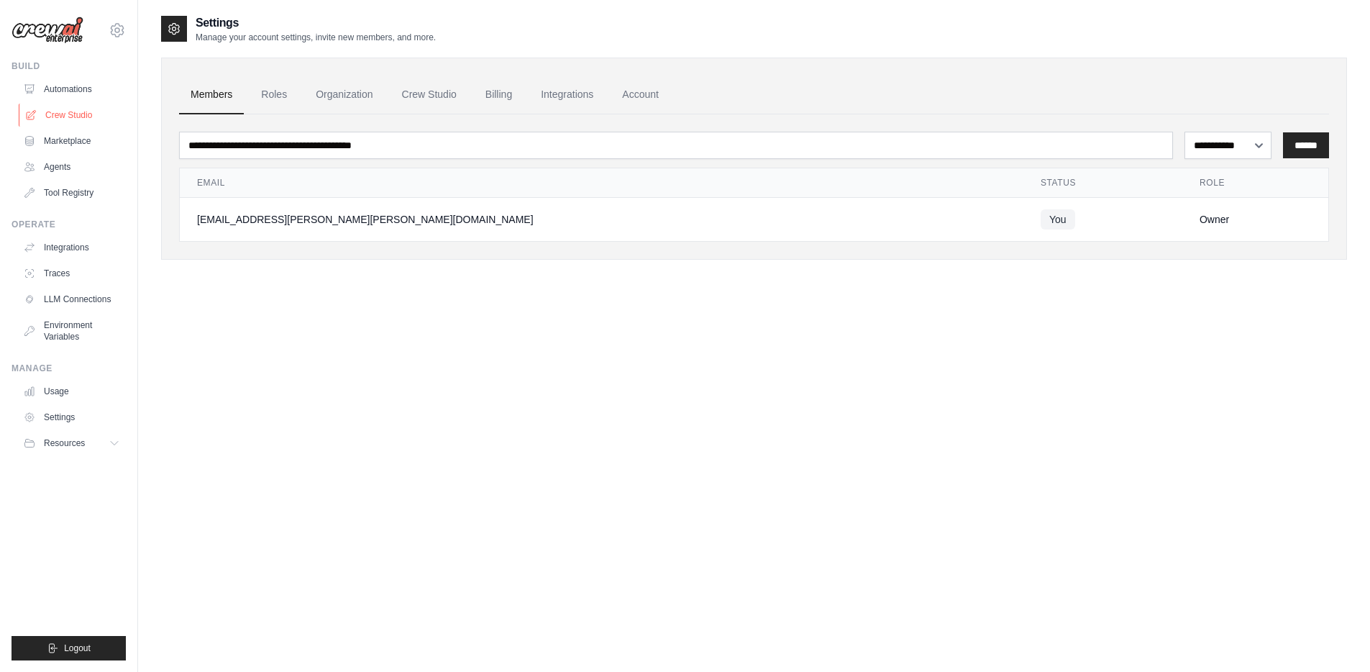
click at [91, 118] on link "Crew Studio" at bounding box center [73, 115] width 109 height 23
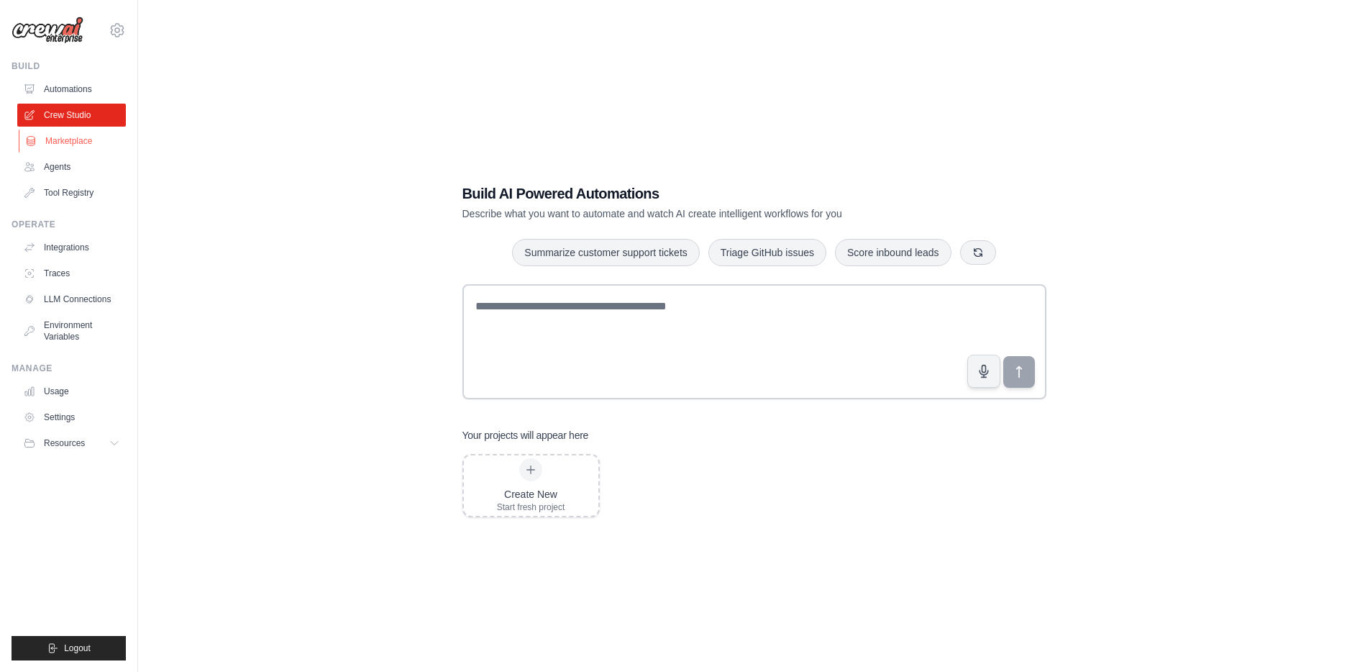
click at [80, 147] on link "Marketplace" at bounding box center [73, 140] width 109 height 23
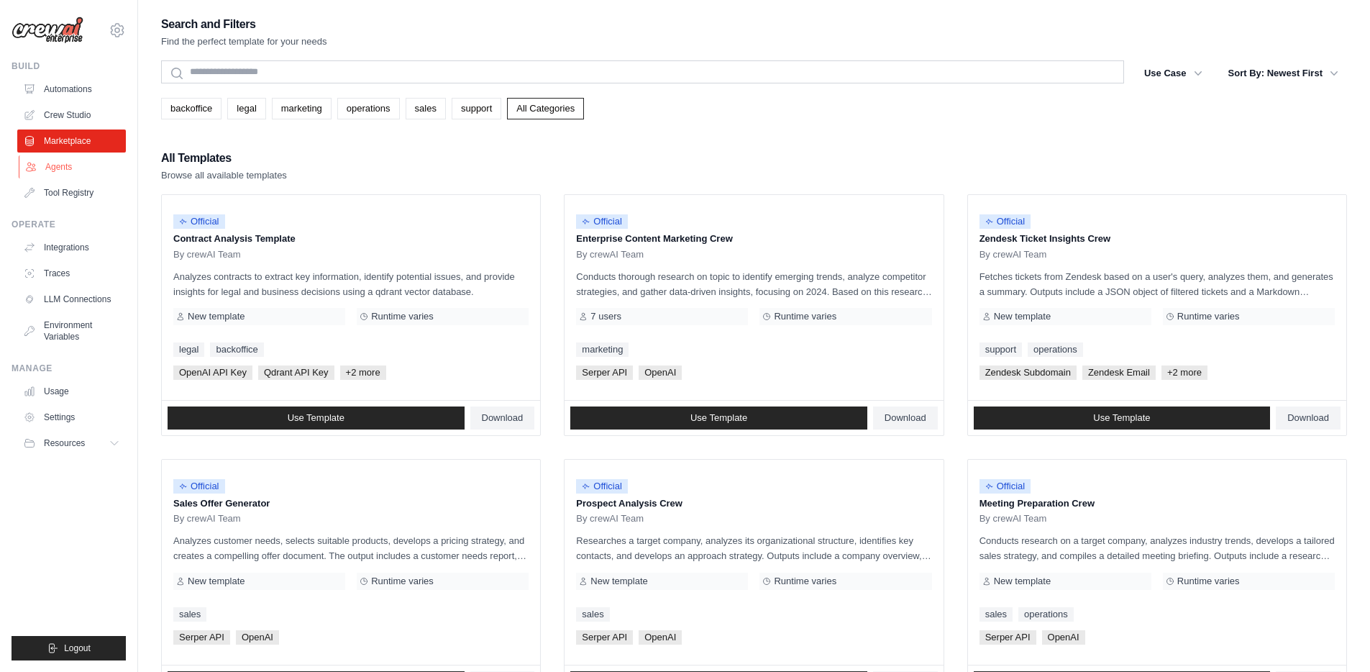
click at [72, 168] on link "Agents" at bounding box center [73, 166] width 109 height 23
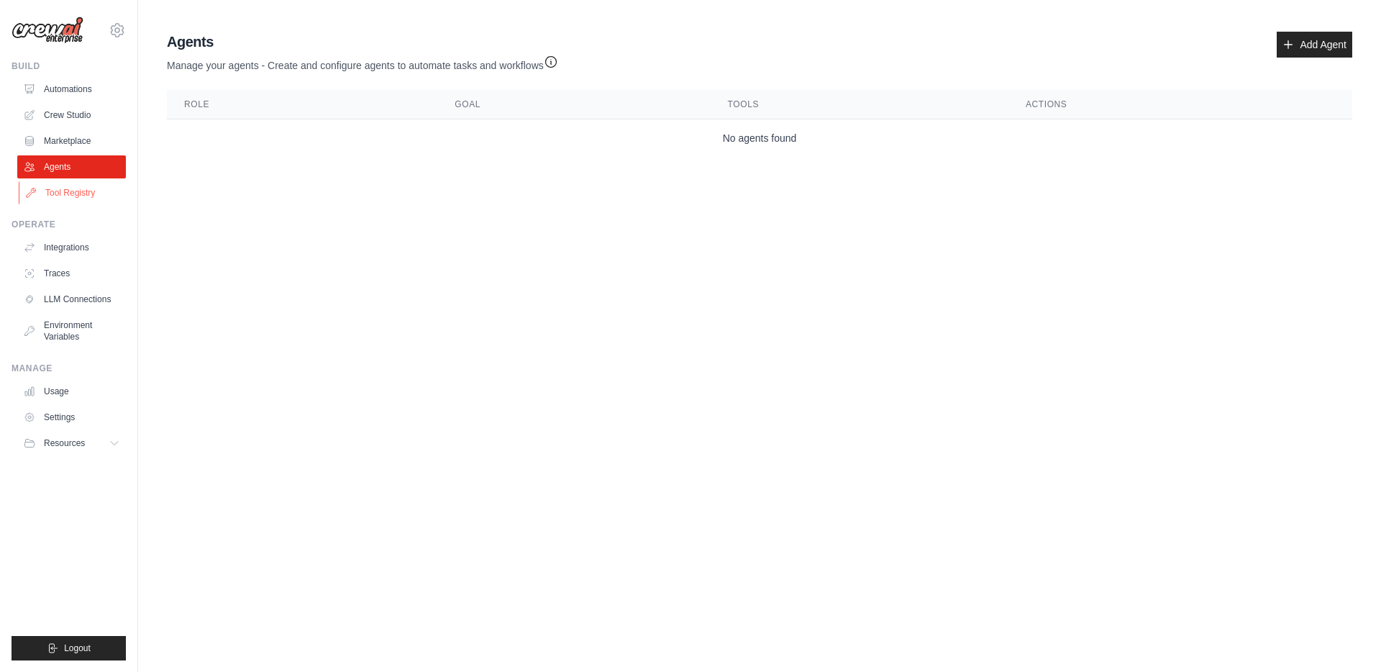
click at [77, 187] on link "Tool Registry" at bounding box center [73, 192] width 109 height 23
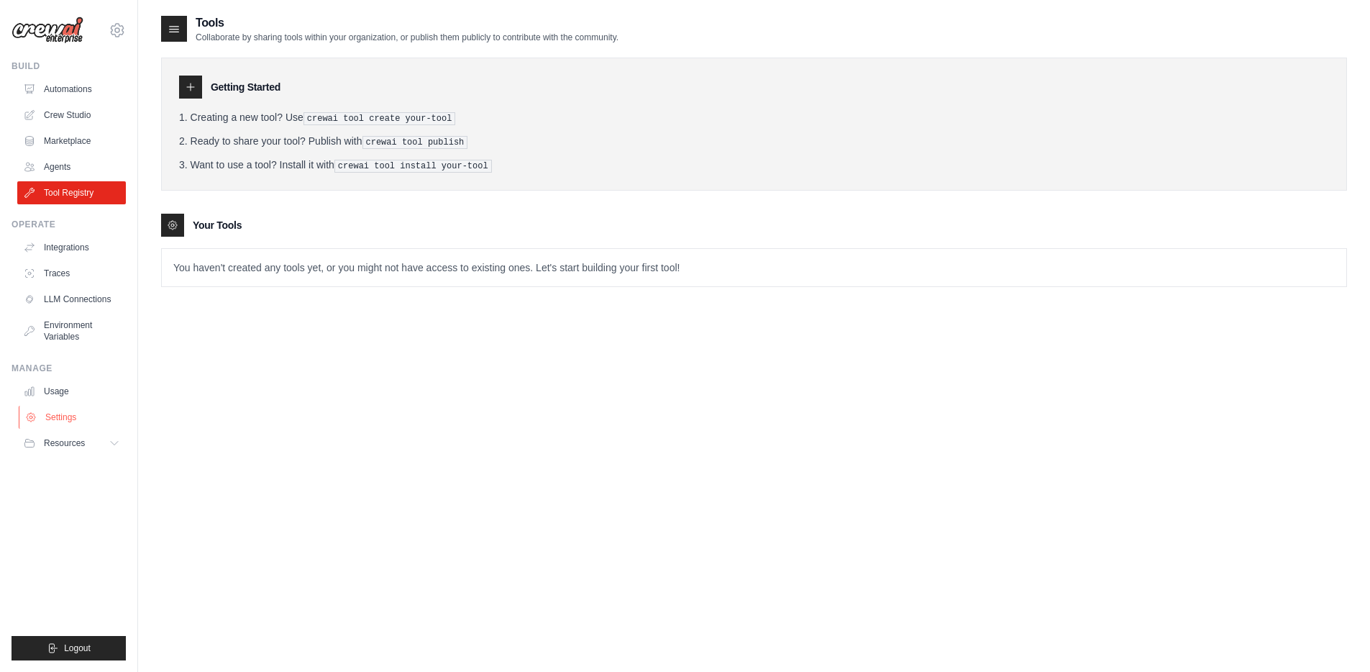
click at [72, 416] on link "Settings" at bounding box center [73, 417] width 109 height 23
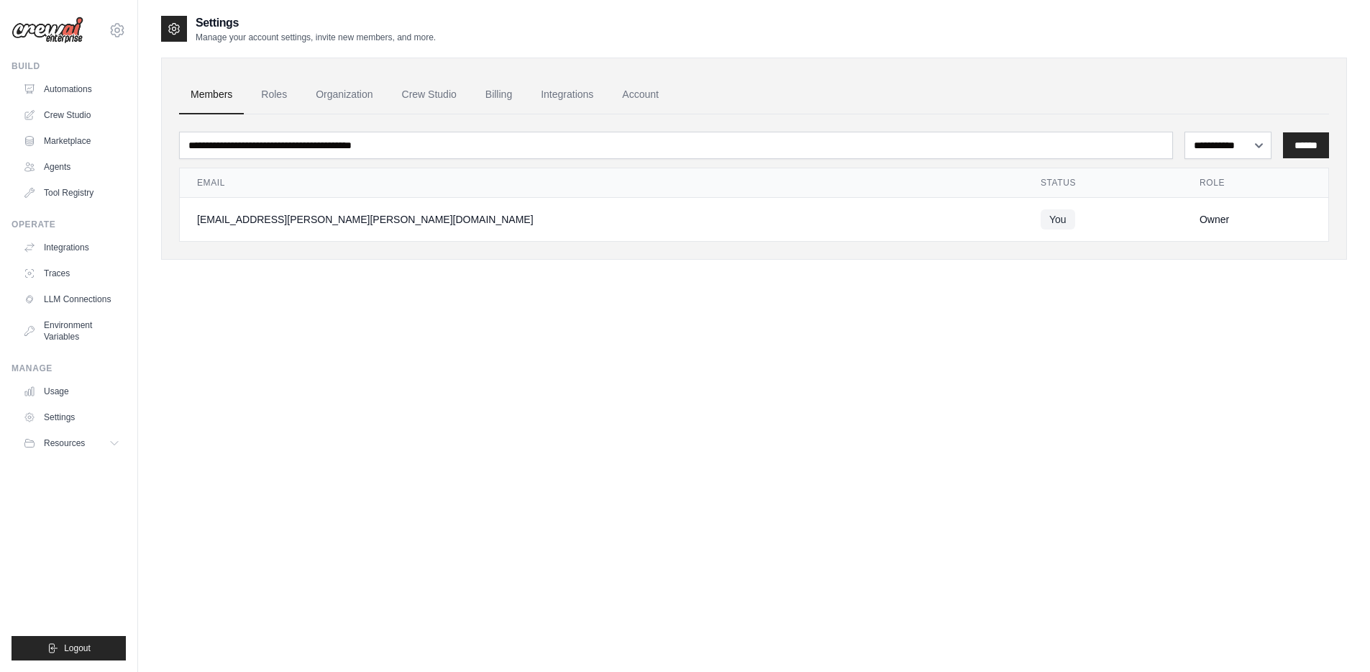
click at [489, 395] on div "**********" at bounding box center [754, 350] width 1186 height 672
click at [649, 95] on link "Account" at bounding box center [640, 95] width 60 height 39
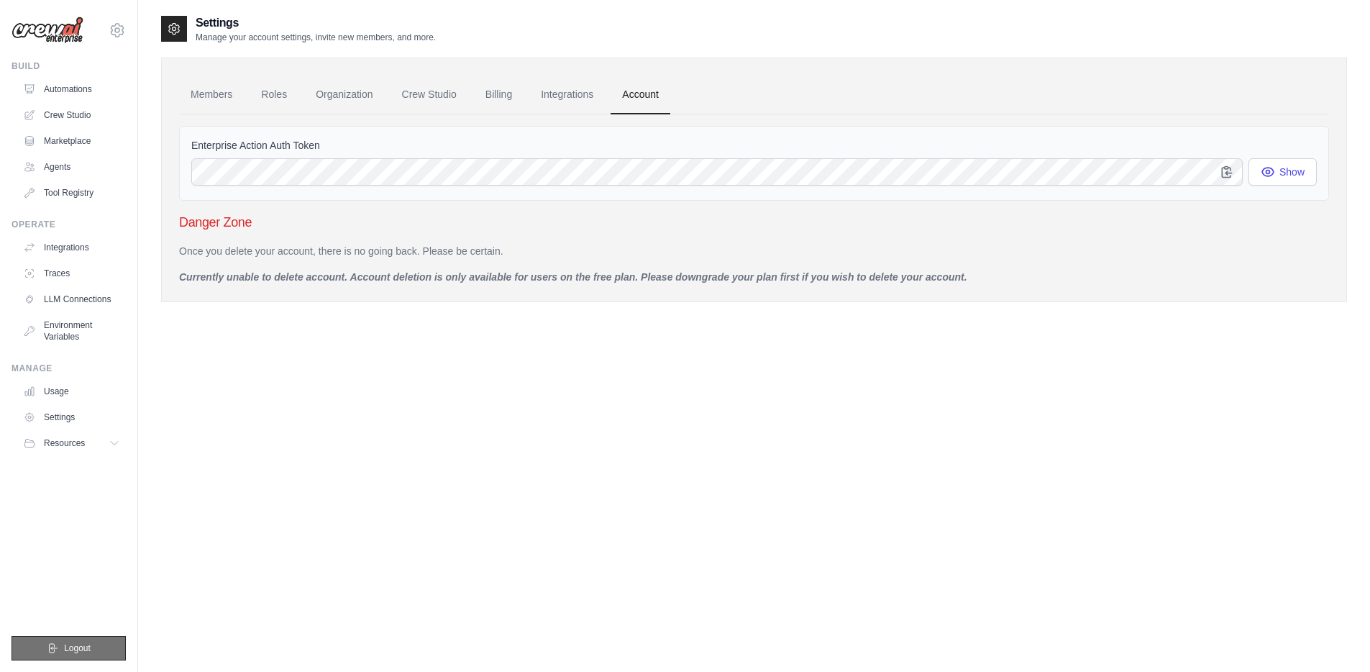
click at [78, 652] on span "Logout" at bounding box center [77, 648] width 27 height 12
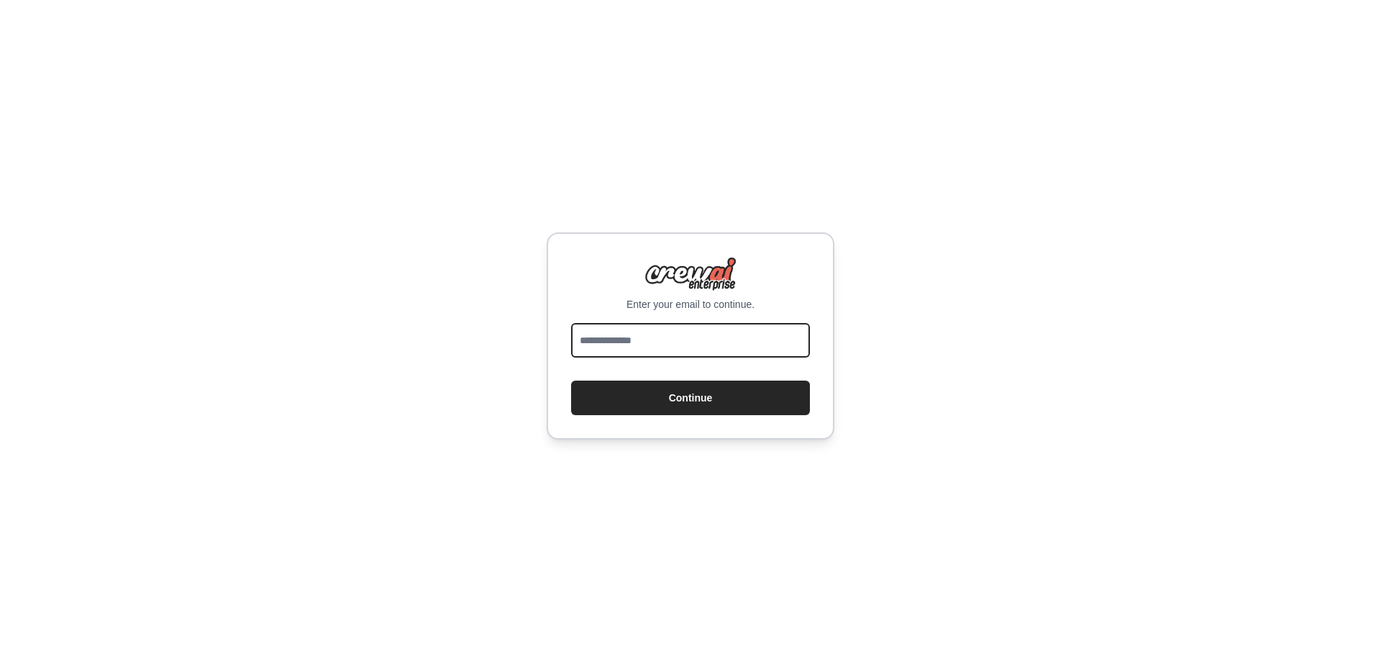
click at [671, 342] on input "email" at bounding box center [690, 340] width 239 height 35
type input "**********"
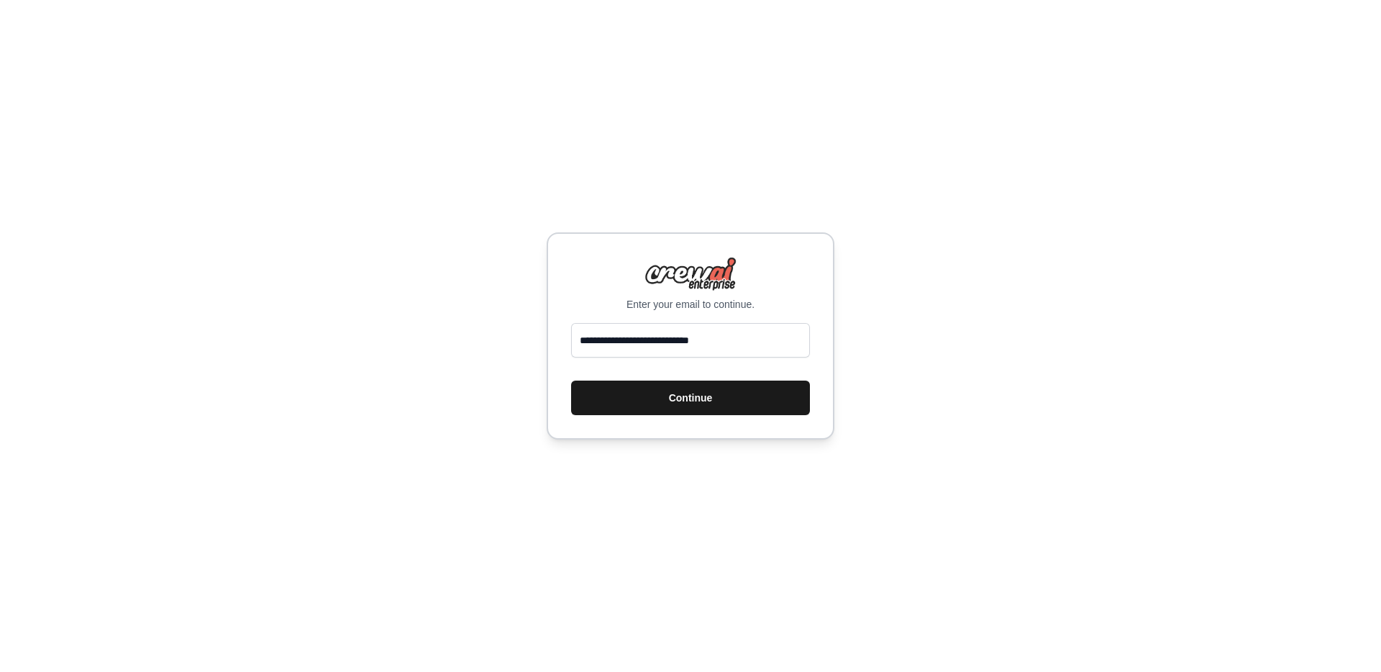
click at [695, 398] on button "Continue" at bounding box center [690, 397] width 239 height 35
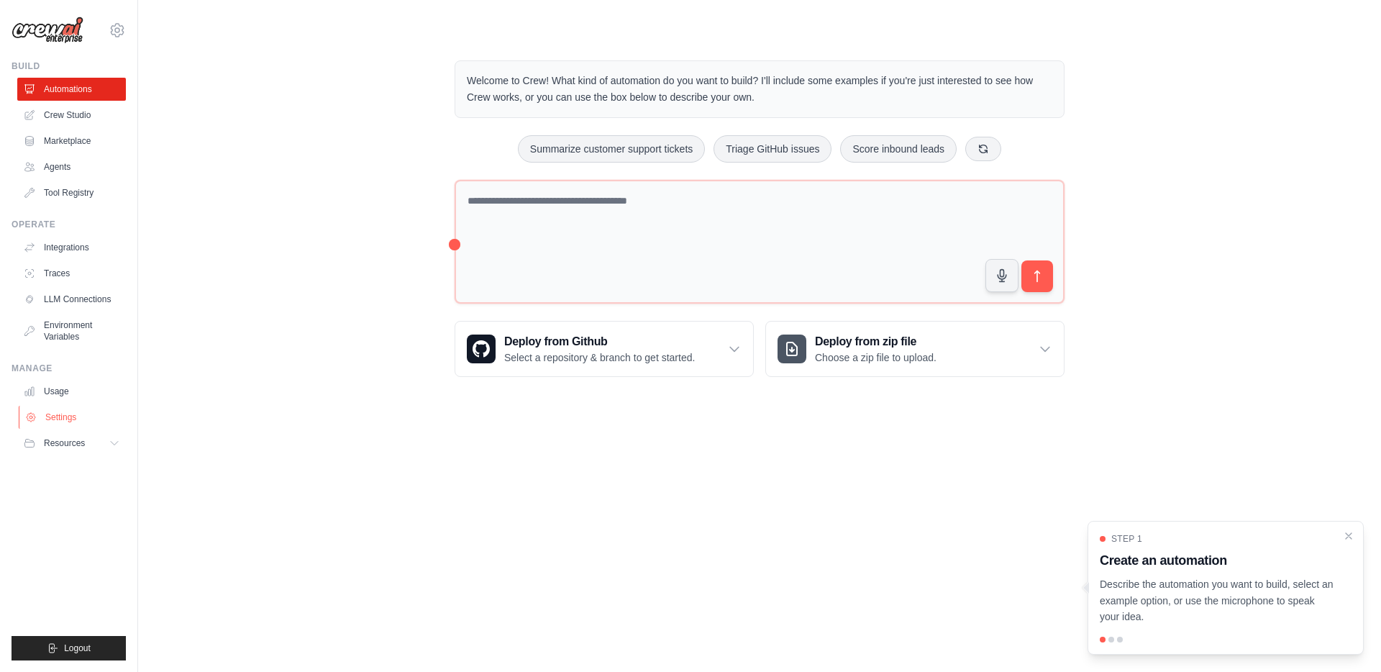
click at [65, 413] on link "Settings" at bounding box center [73, 417] width 109 height 23
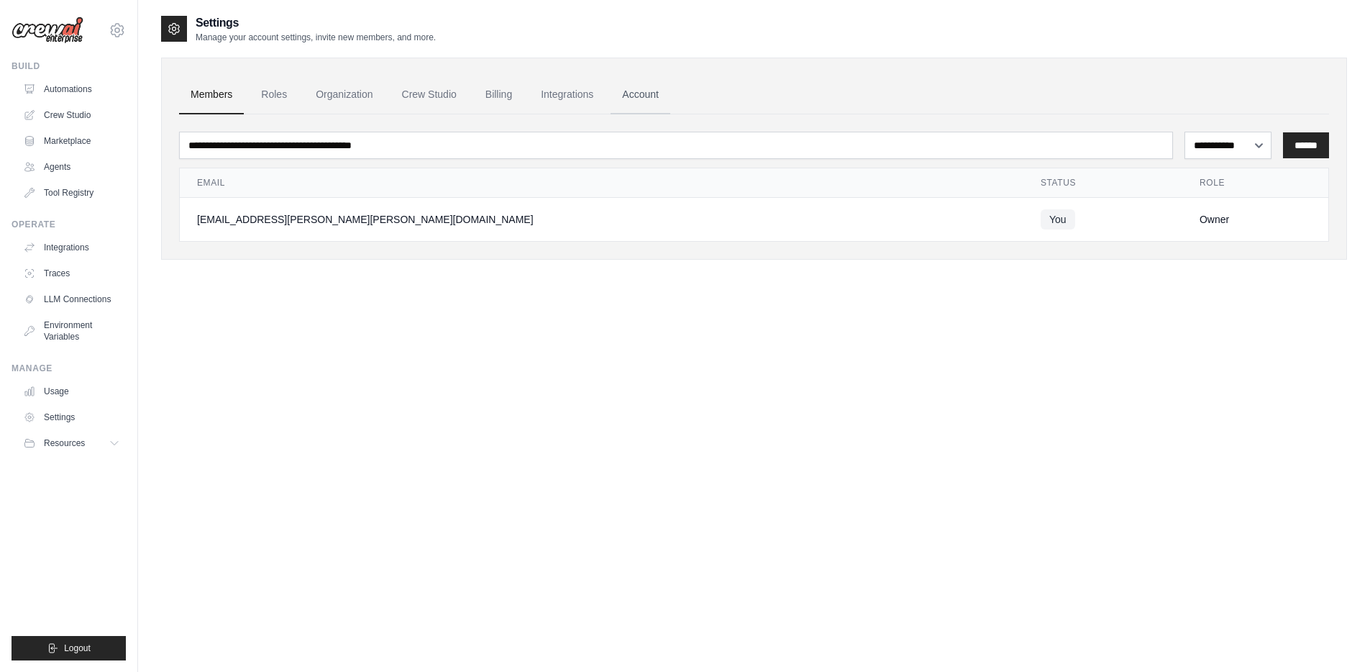
click at [640, 95] on link "Account" at bounding box center [640, 95] width 60 height 39
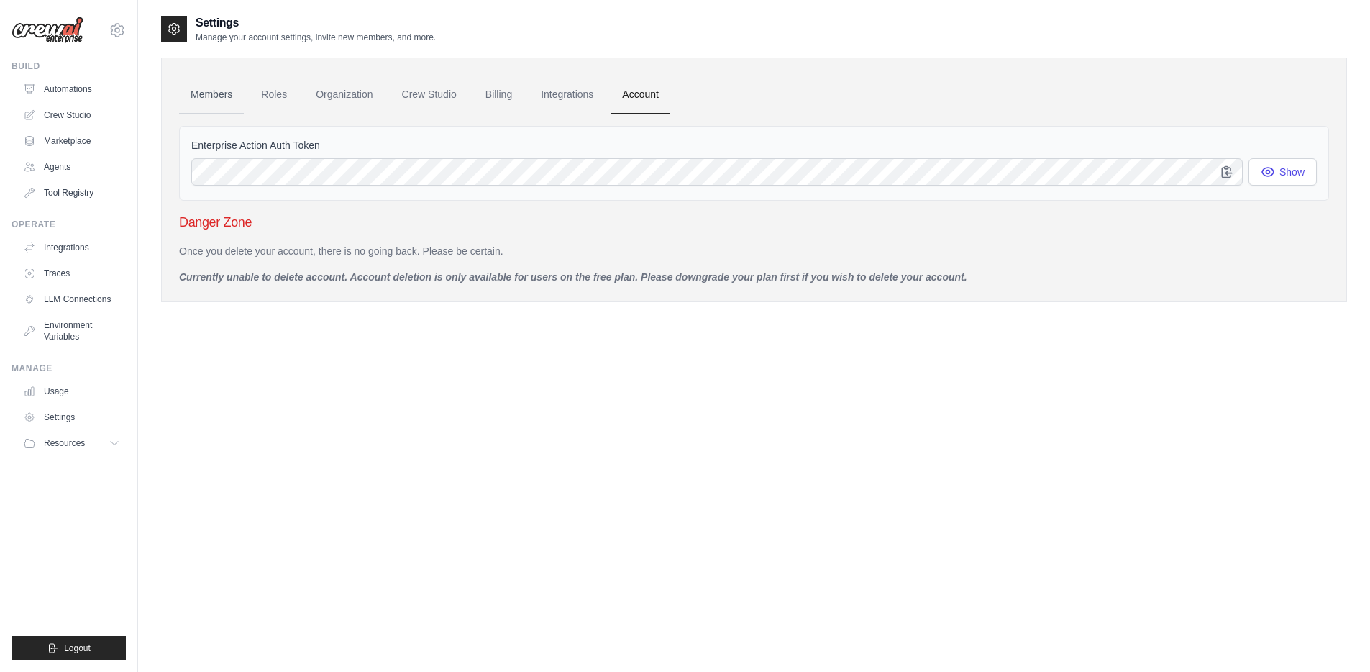
click at [211, 93] on link "Members" at bounding box center [211, 95] width 65 height 39
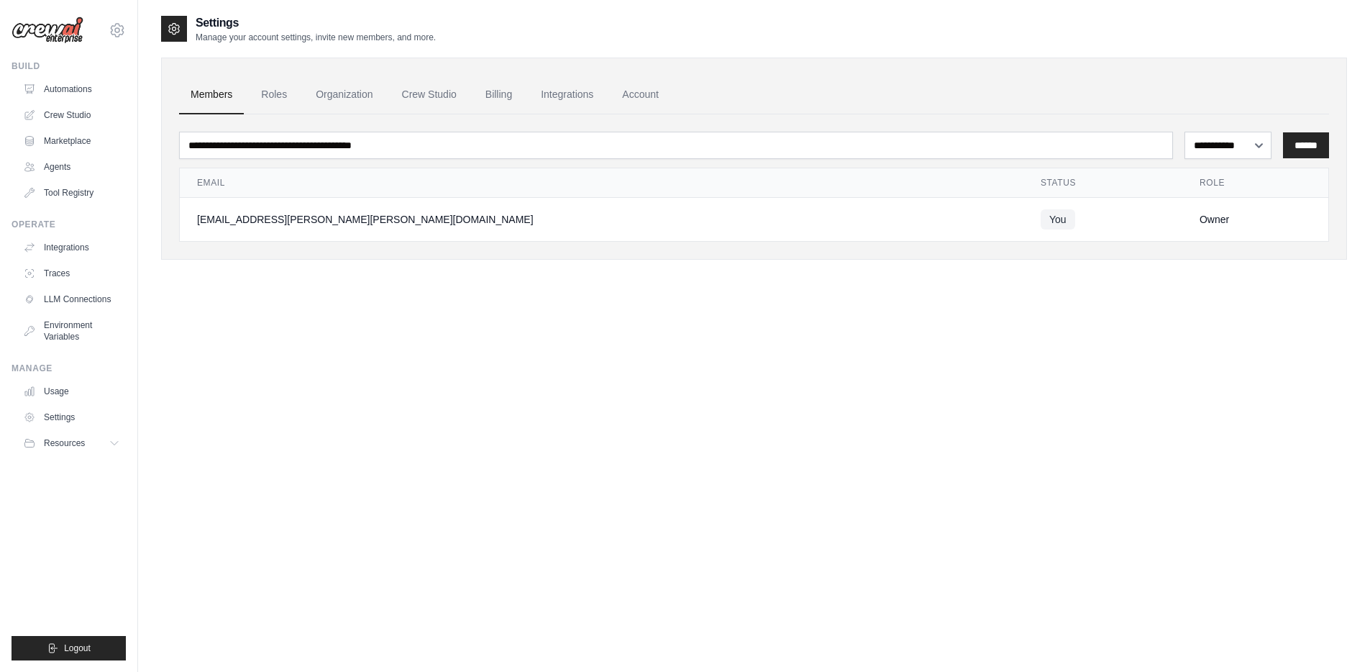
click at [243, 213] on div "[EMAIL_ADDRESS][PERSON_NAME][PERSON_NAME][DOMAIN_NAME]" at bounding box center [601, 219] width 809 height 14
click at [241, 221] on div "[EMAIL_ADDRESS][PERSON_NAME][PERSON_NAME][DOMAIN_NAME]" at bounding box center [601, 219] width 809 height 14
click at [1040, 218] on span "You" at bounding box center [1057, 219] width 35 height 20
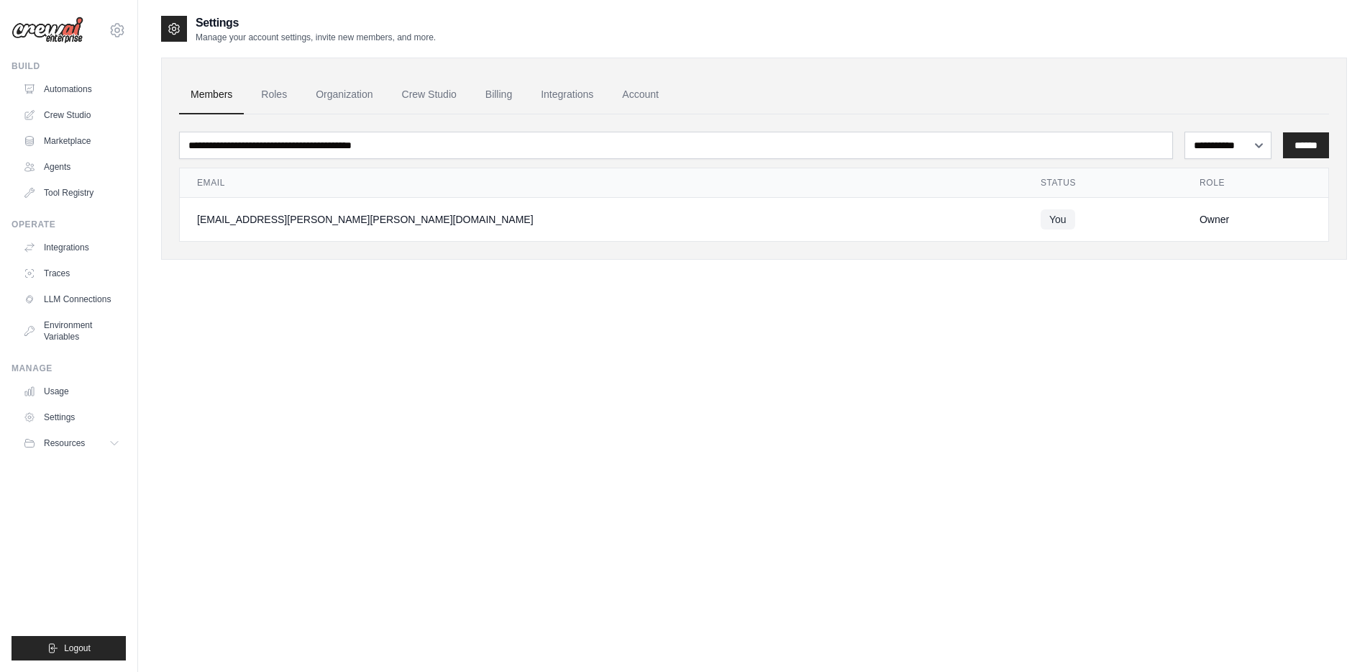
click at [1040, 218] on span "You" at bounding box center [1057, 219] width 35 height 20
click at [1199, 222] on div "Owner" at bounding box center [1254, 219] width 111 height 14
click at [280, 93] on link "Roles" at bounding box center [274, 95] width 49 height 39
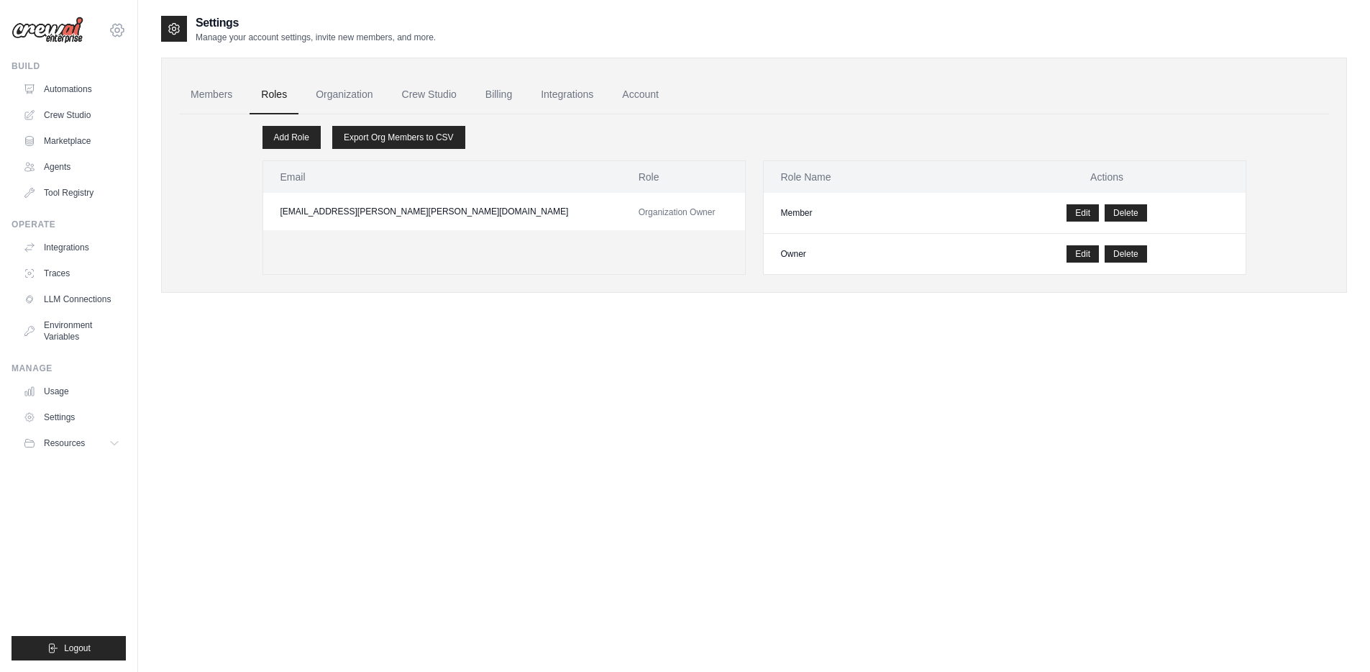
click at [116, 29] on icon at bounding box center [117, 30] width 17 height 17
click at [316, 432] on div "Settings Manage your account settings, invite new members, and more. Members Ro…" at bounding box center [754, 350] width 1186 height 672
click at [58, 396] on link "Usage" at bounding box center [73, 391] width 109 height 23
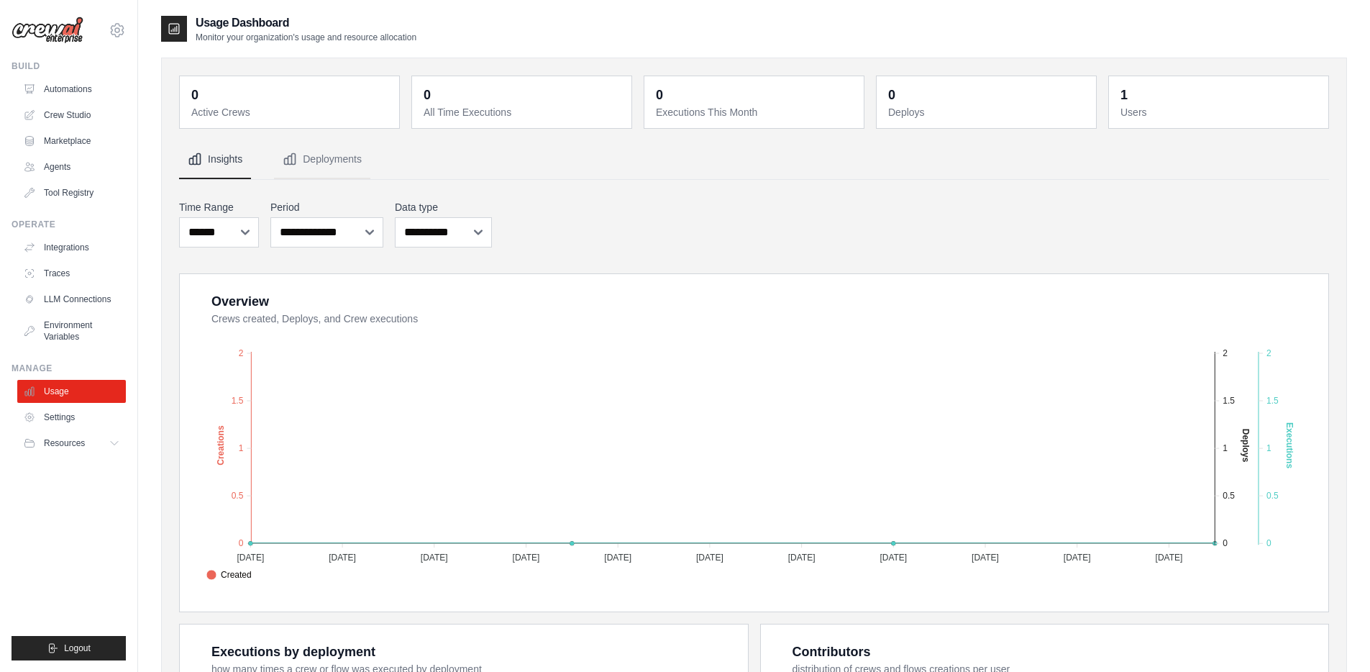
click at [594, 216] on div "**********" at bounding box center [754, 223] width 1150 height 53
click at [334, 165] on button "Deployments" at bounding box center [322, 159] width 96 height 39
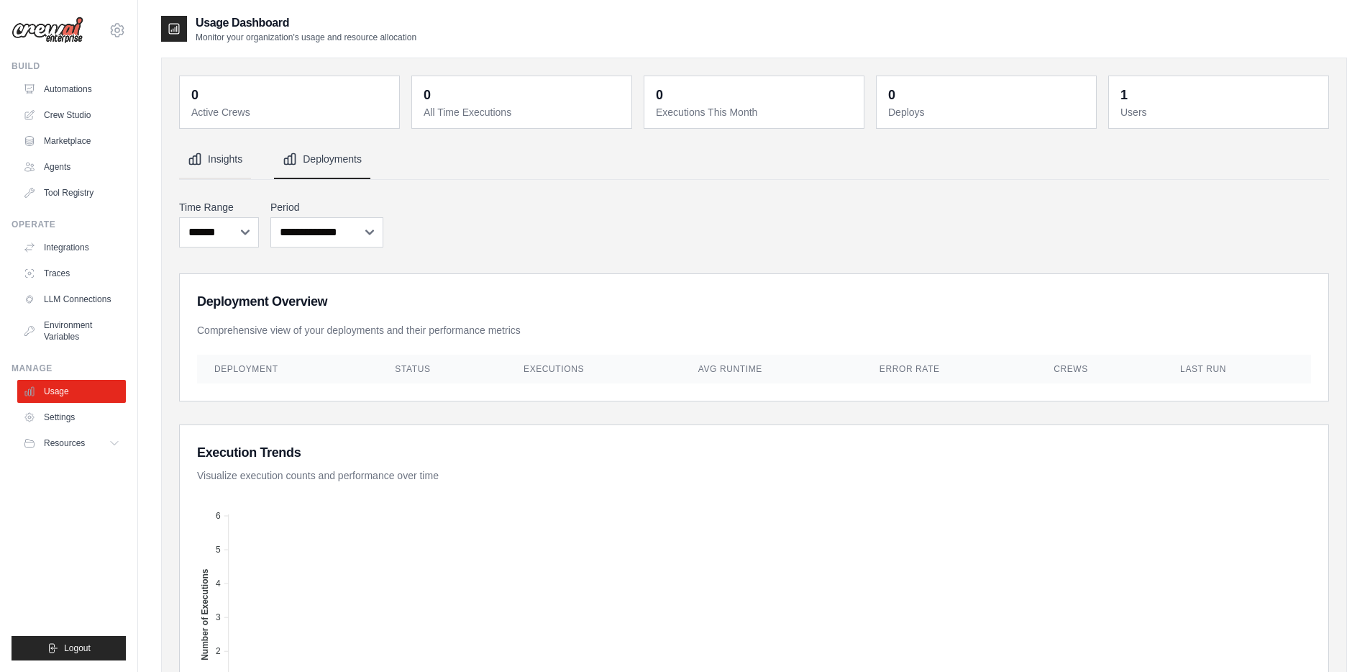
click at [223, 158] on button "Insights" at bounding box center [215, 159] width 72 height 39
